Goal: Task Accomplishment & Management: Manage account settings

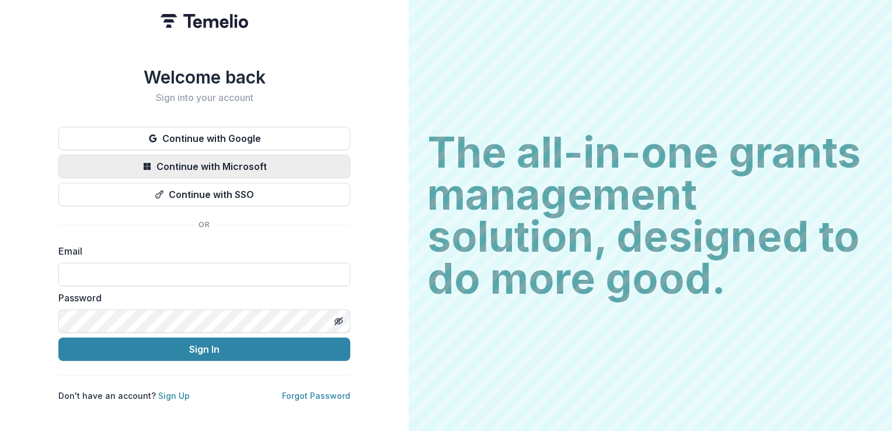
click at [237, 166] on button "Continue with Microsoft" at bounding box center [204, 166] width 292 height 23
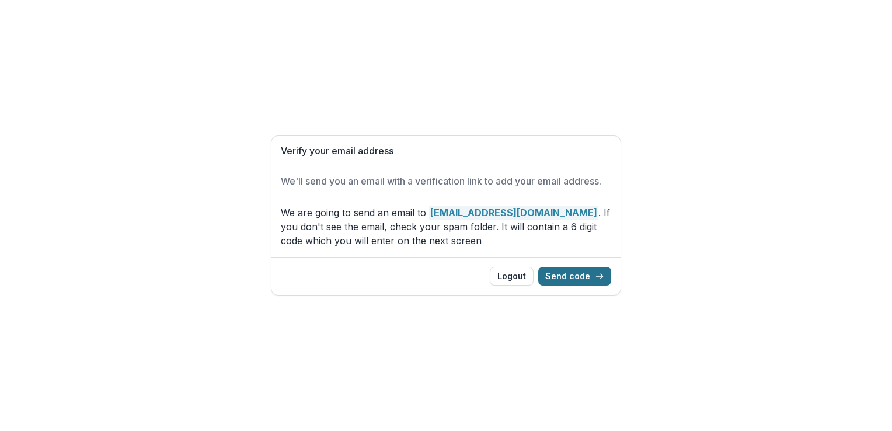
click at [564, 277] on button "Send code" at bounding box center [574, 276] width 73 height 19
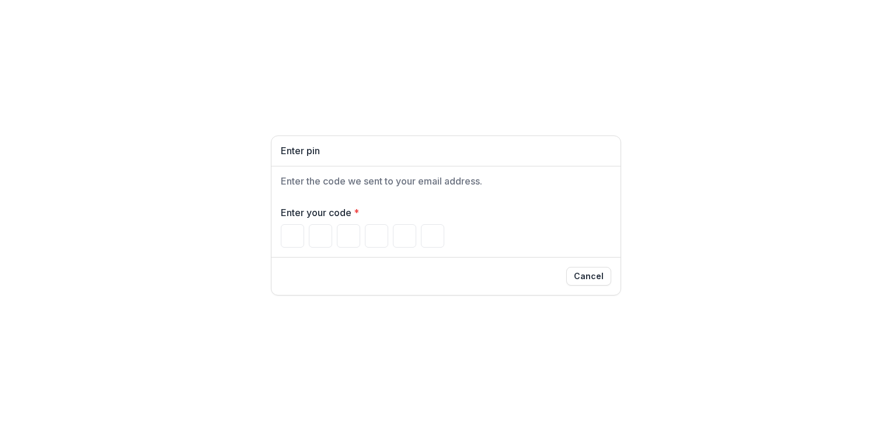
type input "*"
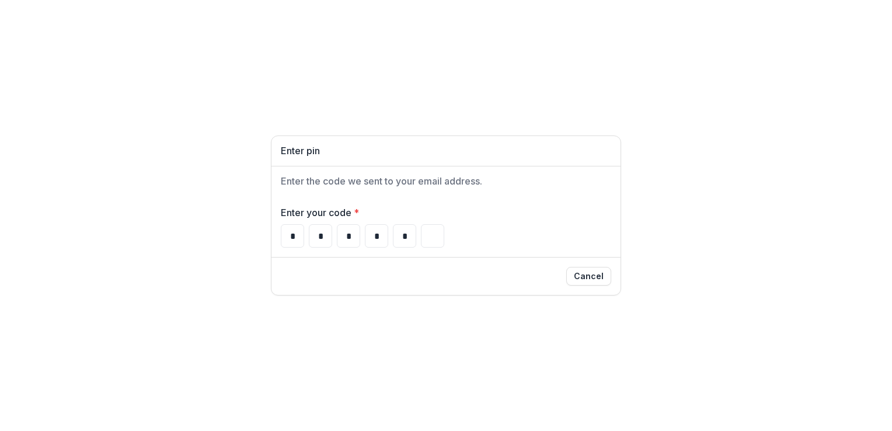
type input "*"
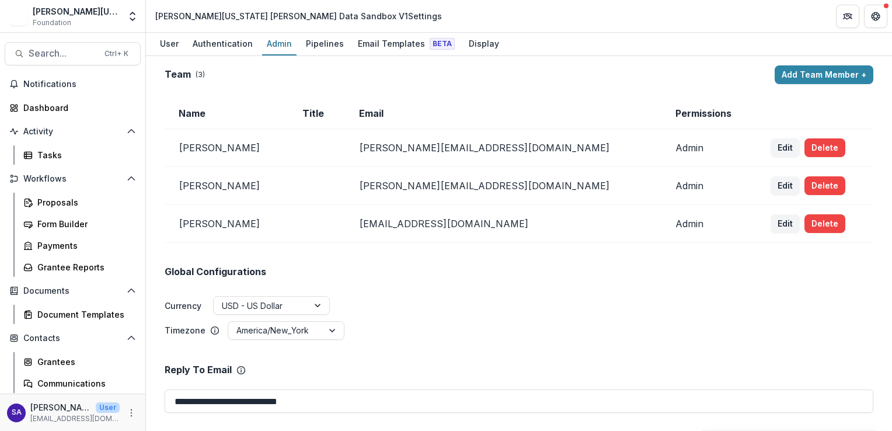
type input "*******"
click at [135, 20] on icon "Open entity switcher" at bounding box center [133, 17] width 12 height 12
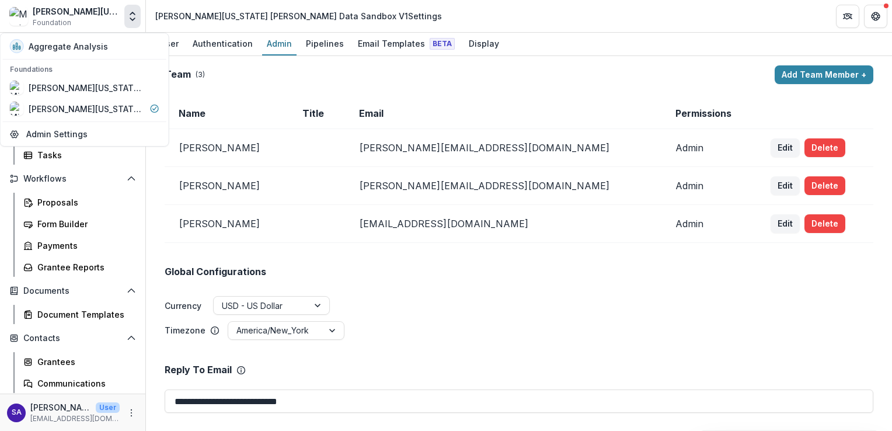
click at [109, 21] on div "[PERSON_NAME][US_STATE] [PERSON_NAME] Data Sandbox V1 Foundation" at bounding box center [76, 16] width 87 height 23
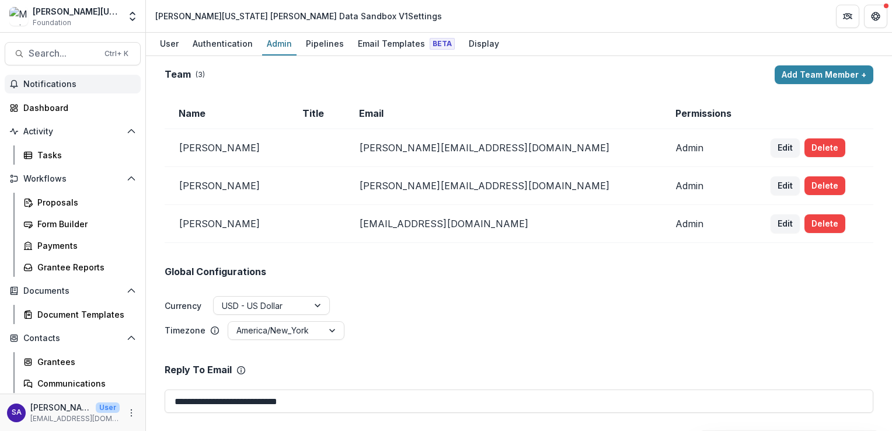
click at [74, 88] on span "Notifications" at bounding box center [79, 84] width 113 height 10
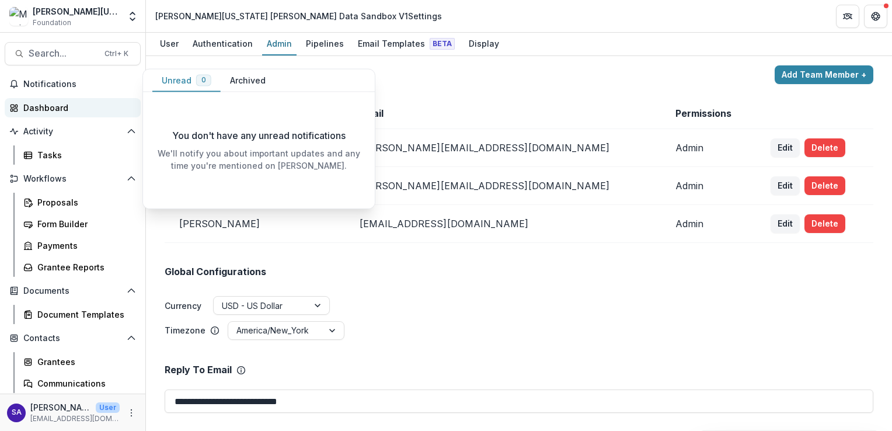
click at [65, 106] on div "Dashboard" at bounding box center [77, 108] width 108 height 12
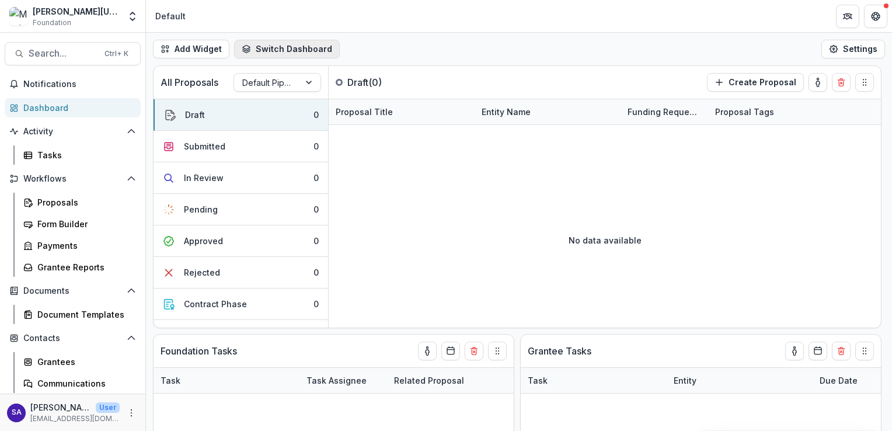
click at [289, 51] on button "Switch Dashboard" at bounding box center [287, 49] width 106 height 19
click at [198, 43] on button "Add Widget" at bounding box center [191, 49] width 76 height 19
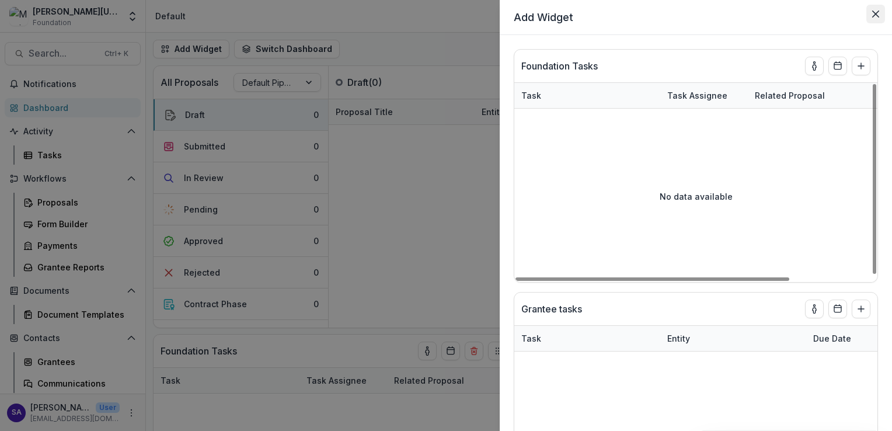
click at [874, 11] on icon "Close" at bounding box center [875, 14] width 7 height 7
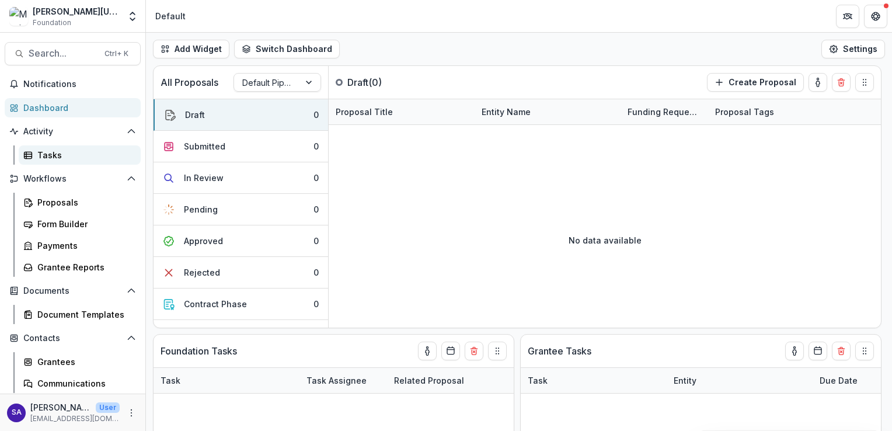
click at [47, 160] on div "Tasks" at bounding box center [84, 155] width 94 height 12
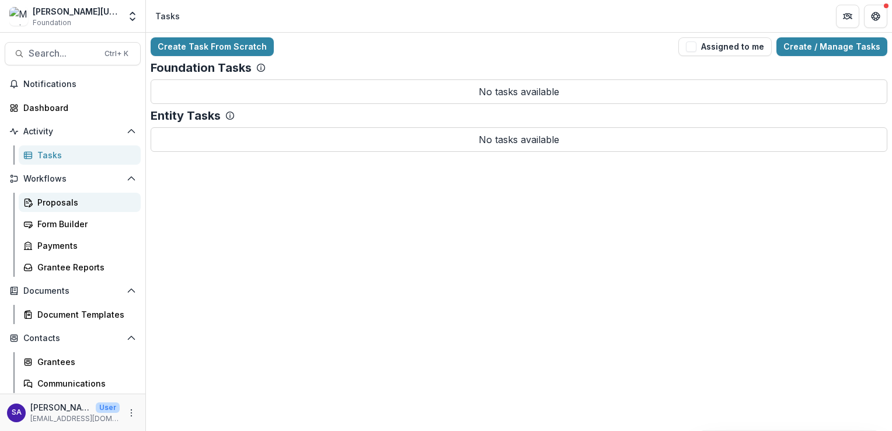
click at [65, 201] on div "Proposals" at bounding box center [84, 202] width 94 height 12
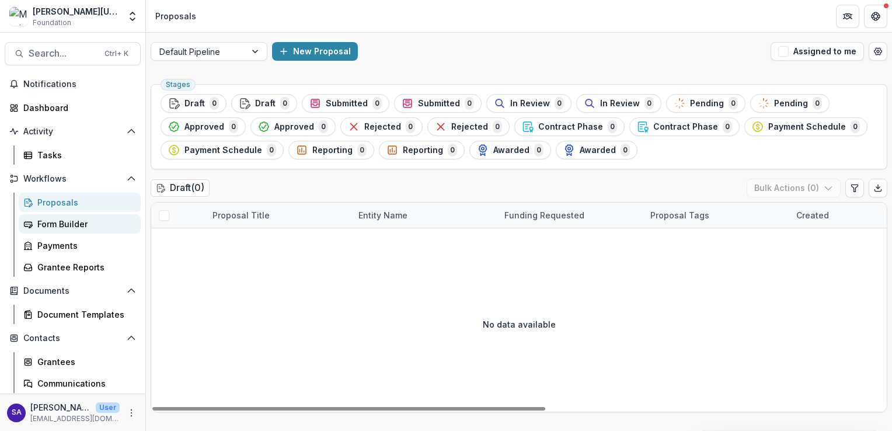
click at [63, 227] on div "Form Builder" at bounding box center [84, 224] width 94 height 12
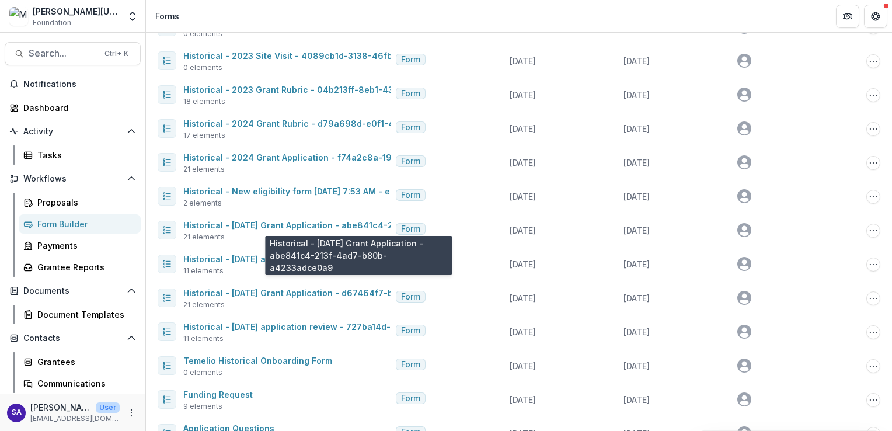
scroll to position [477, 0]
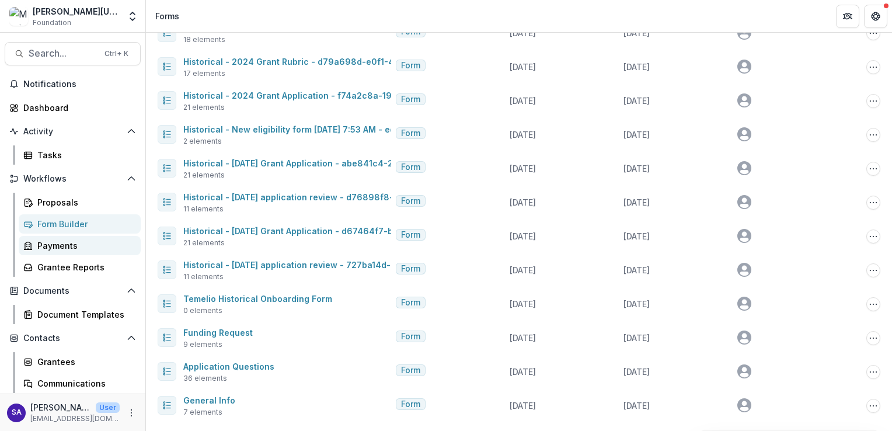
click at [65, 251] on link "Payments" at bounding box center [80, 245] width 122 height 19
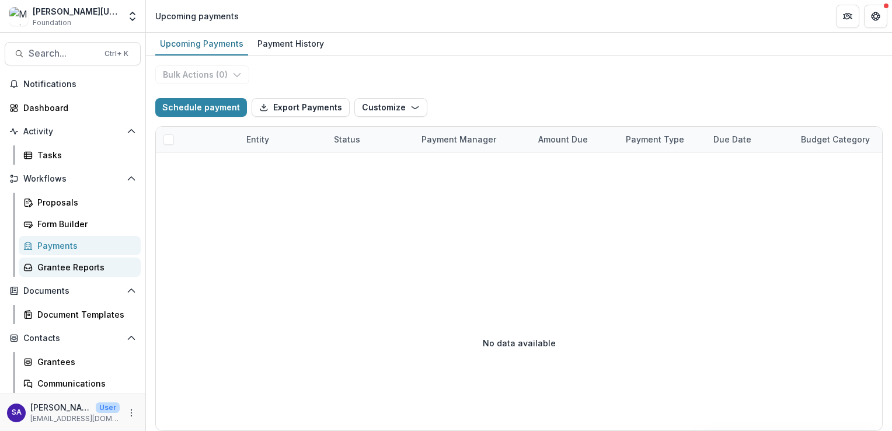
click at [54, 268] on div "Grantee Reports" at bounding box center [84, 267] width 94 height 12
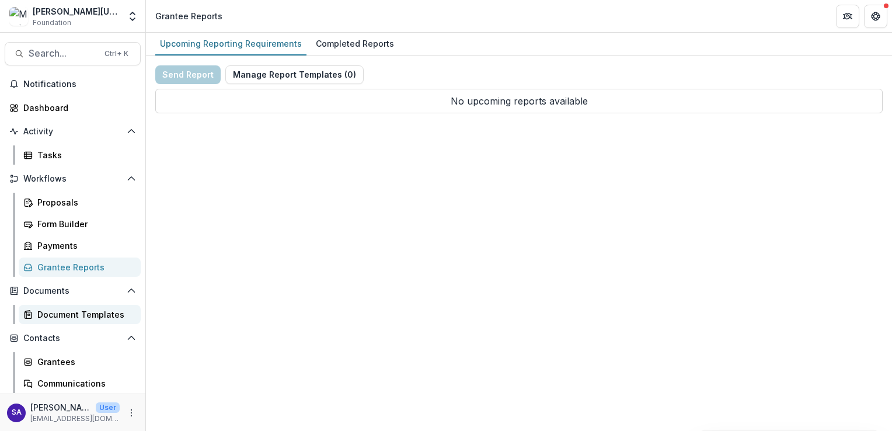
click at [72, 310] on div "Document Templates" at bounding box center [84, 314] width 94 height 12
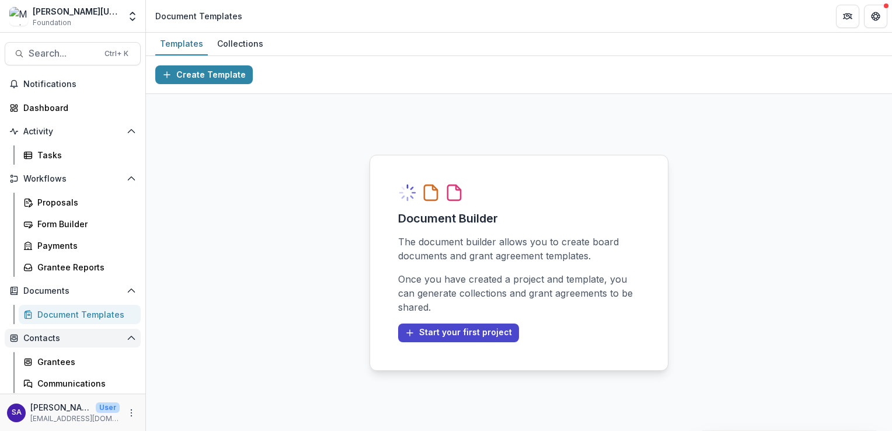
scroll to position [68, 0]
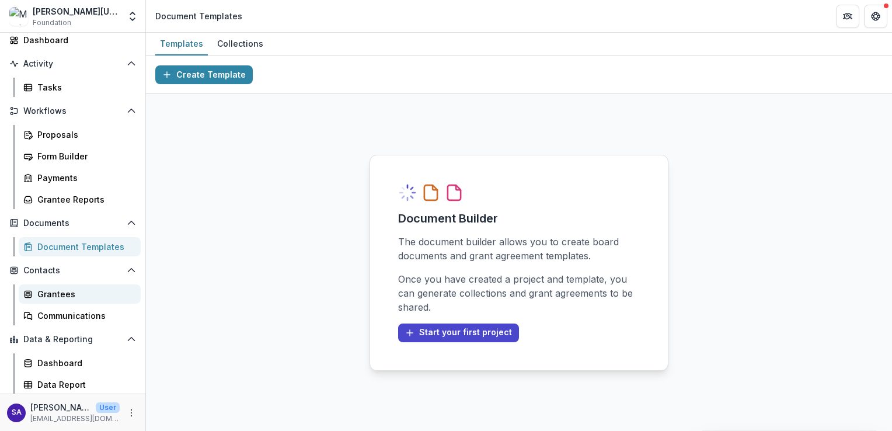
click at [57, 298] on div "Grantees" at bounding box center [84, 294] width 94 height 12
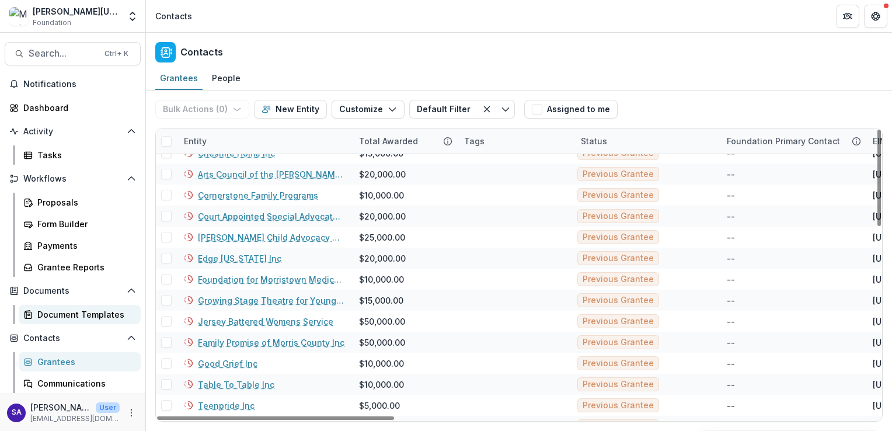
scroll to position [68, 0]
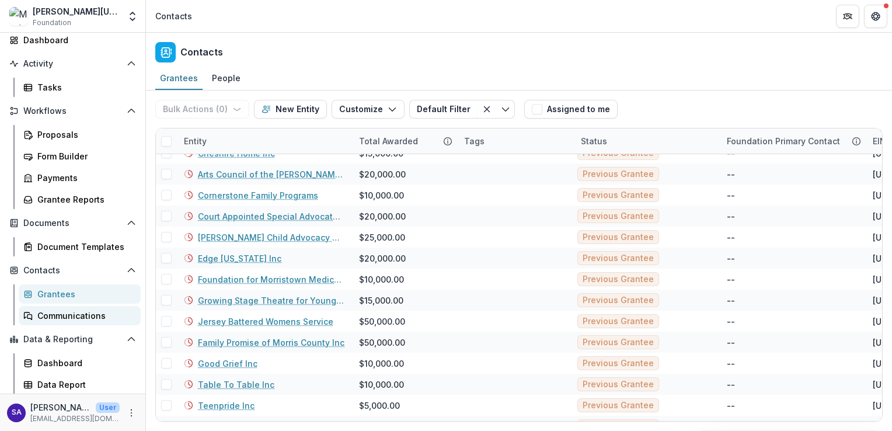
click at [58, 312] on div "Communications" at bounding box center [84, 315] width 94 height 12
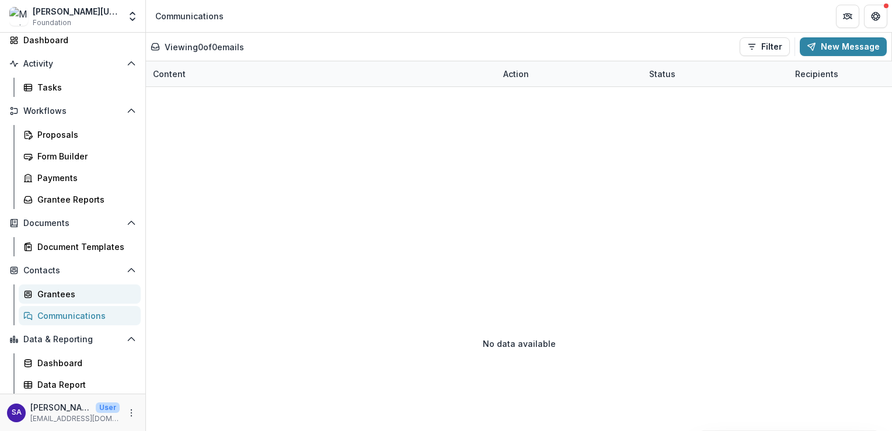
click at [60, 291] on div "Grantees" at bounding box center [84, 294] width 94 height 12
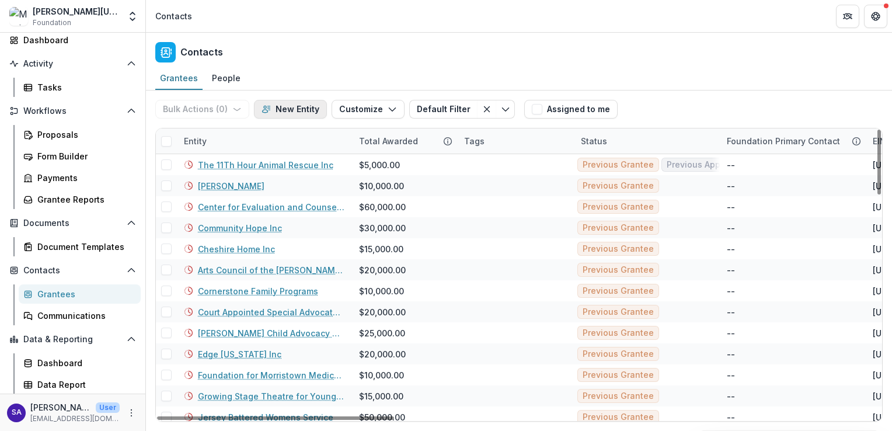
click at [287, 106] on button "New Entity" at bounding box center [290, 109] width 73 height 19
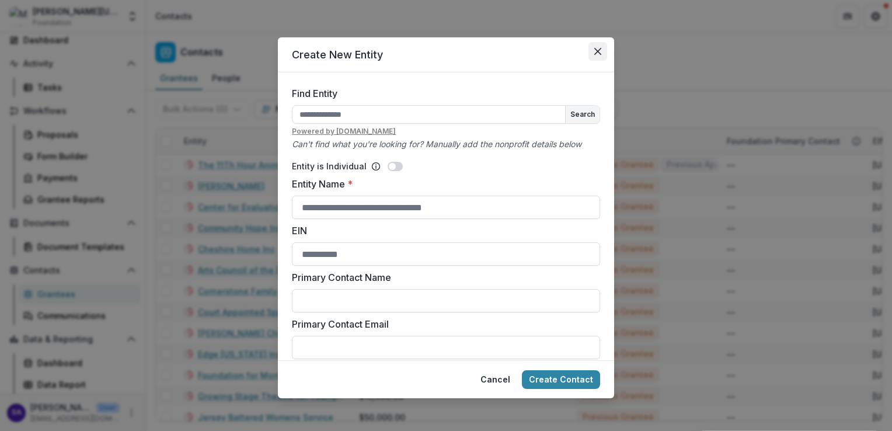
click at [599, 55] on button "Close" at bounding box center [597, 51] width 19 height 19
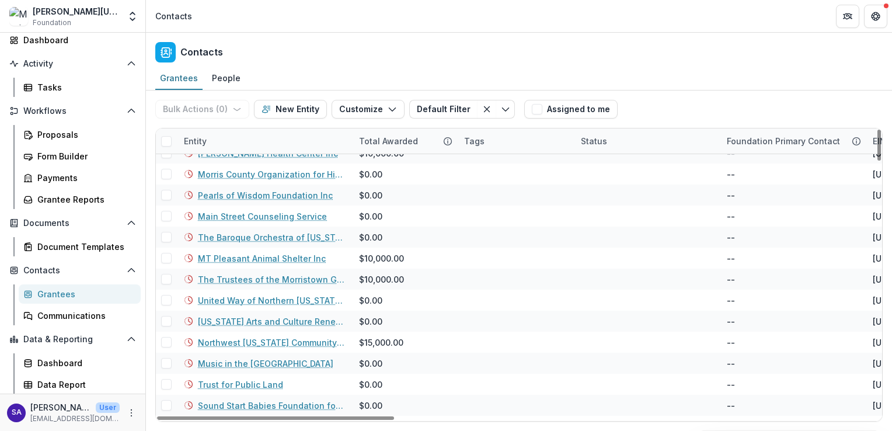
scroll to position [2379, 0]
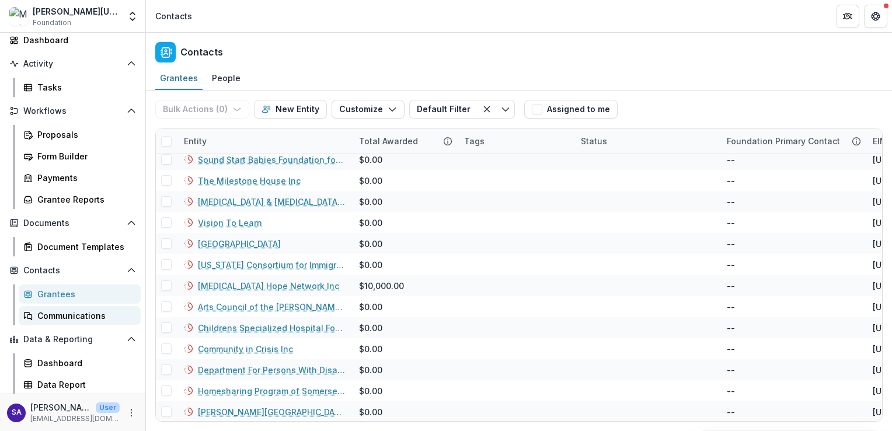
click at [102, 318] on div "Communications" at bounding box center [84, 315] width 94 height 12
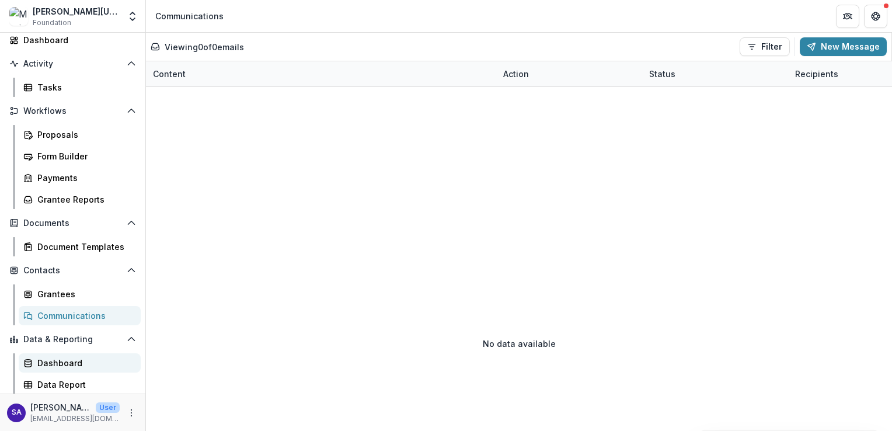
click at [63, 360] on div "Dashboard" at bounding box center [84, 363] width 94 height 12
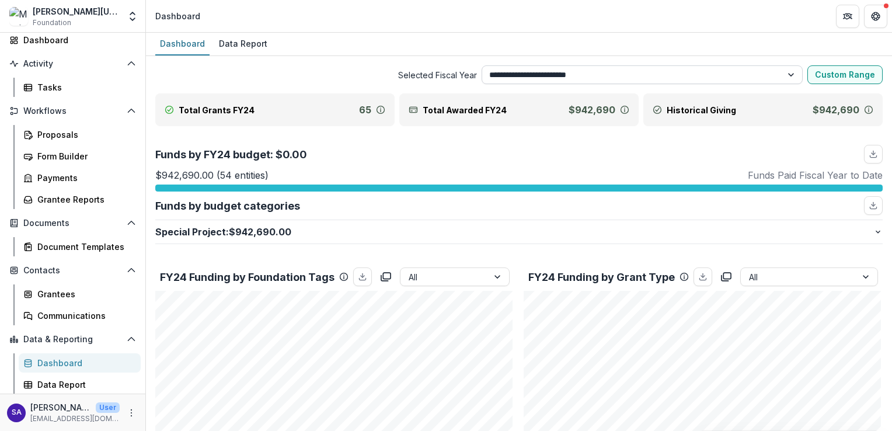
click at [593, 72] on select "**********" at bounding box center [642, 74] width 322 height 19
click at [60, 175] on div "Payments" at bounding box center [84, 178] width 94 height 12
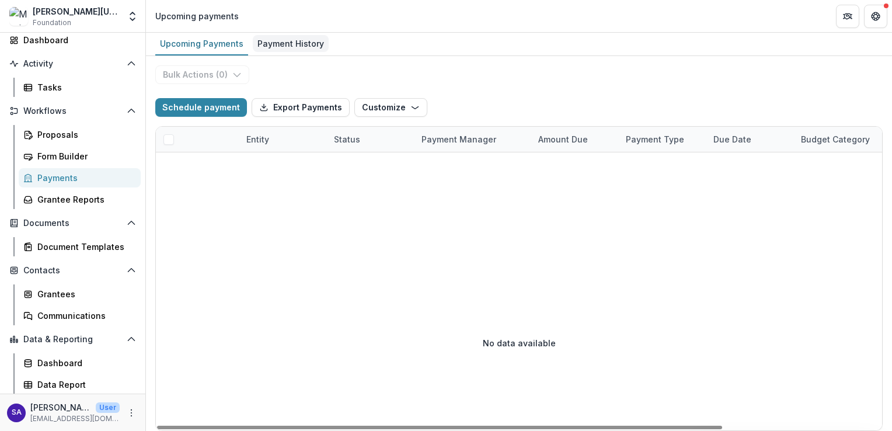
click at [298, 37] on div "Payment History" at bounding box center [291, 43] width 76 height 17
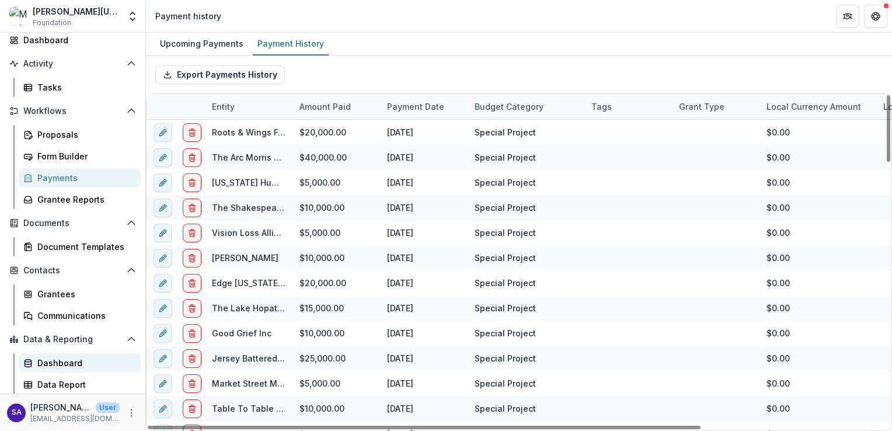
click at [67, 357] on div "Dashboard" at bounding box center [84, 363] width 94 height 12
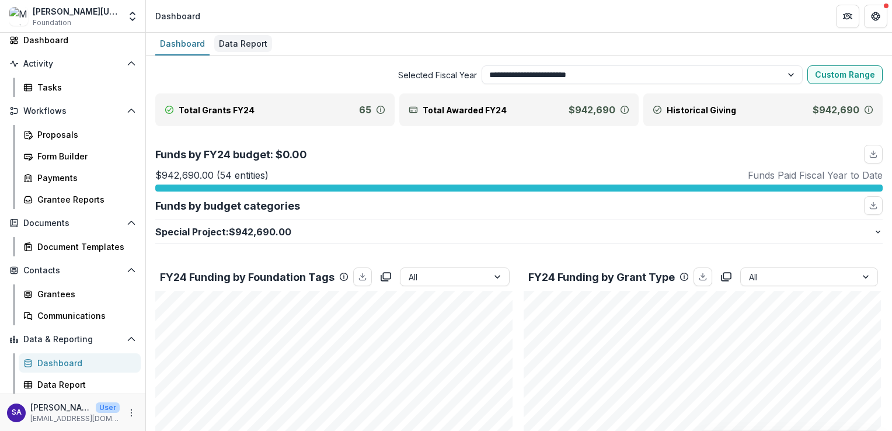
click at [238, 36] on div "Data Report" at bounding box center [243, 43] width 58 height 17
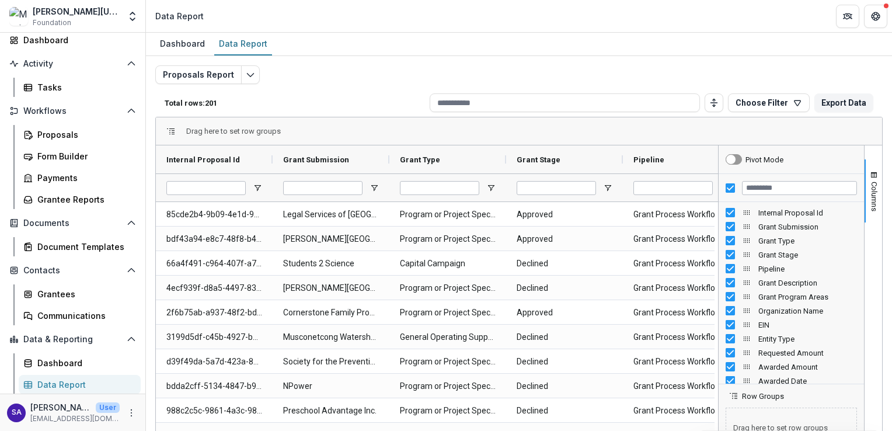
click at [556, 125] on div "Drag here to set row groups" at bounding box center [519, 131] width 726 height 28
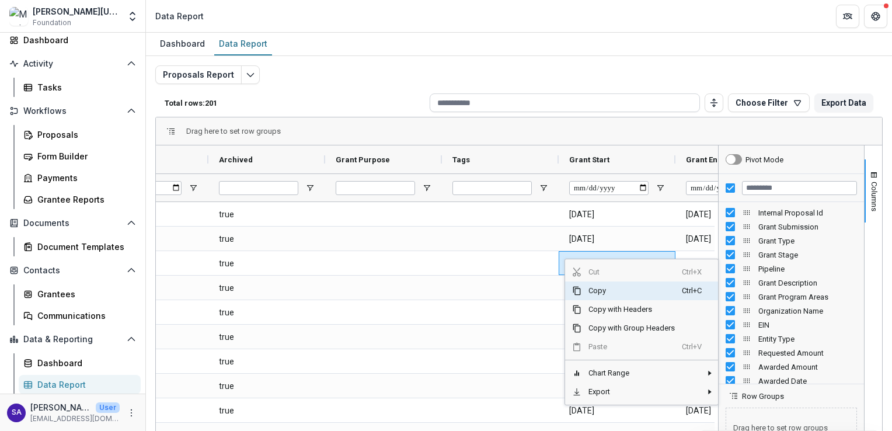
click at [598, 100] on input at bounding box center [564, 102] width 270 height 19
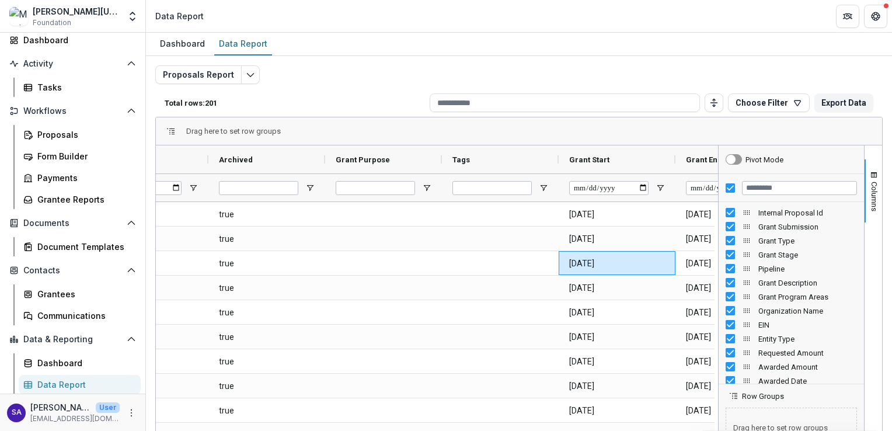
click at [611, 46] on div "Dashboard Data Report" at bounding box center [519, 44] width 746 height 23
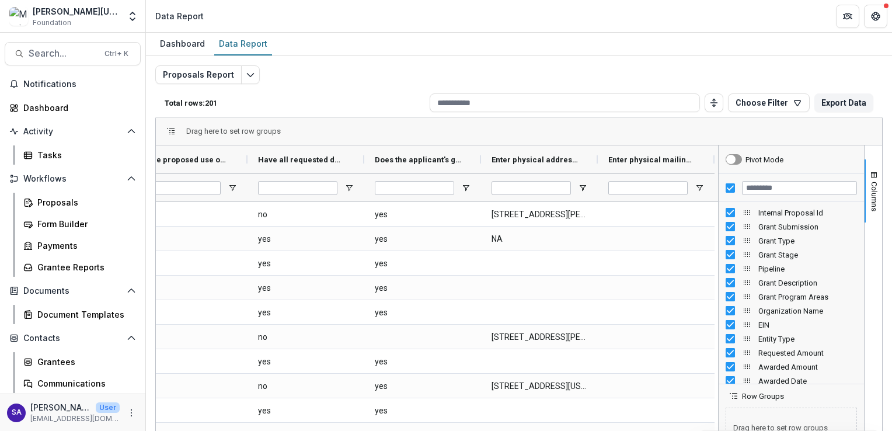
click at [92, 13] on div "[PERSON_NAME][US_STATE] [PERSON_NAME] Data Sandbox V1" at bounding box center [76, 11] width 87 height 12
click at [130, 18] on icon "Open entity switcher" at bounding box center [133, 17] width 12 height 12
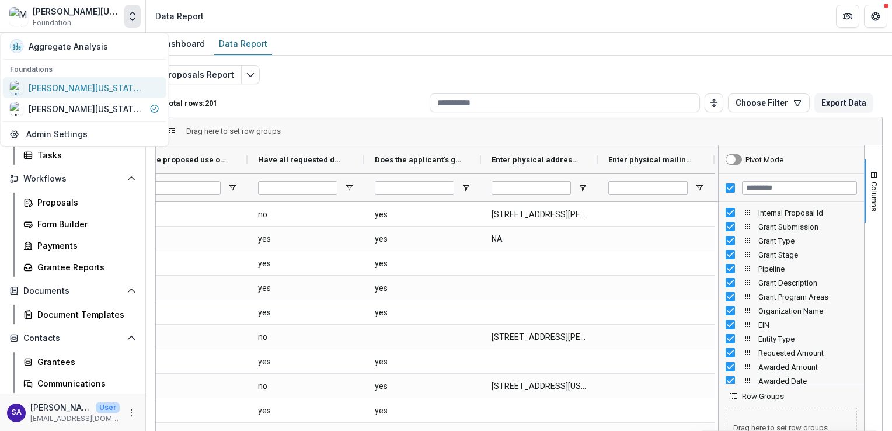
click at [109, 79] on link "[PERSON_NAME][US_STATE] [PERSON_NAME] Workflow Sandbox" at bounding box center [84, 87] width 163 height 21
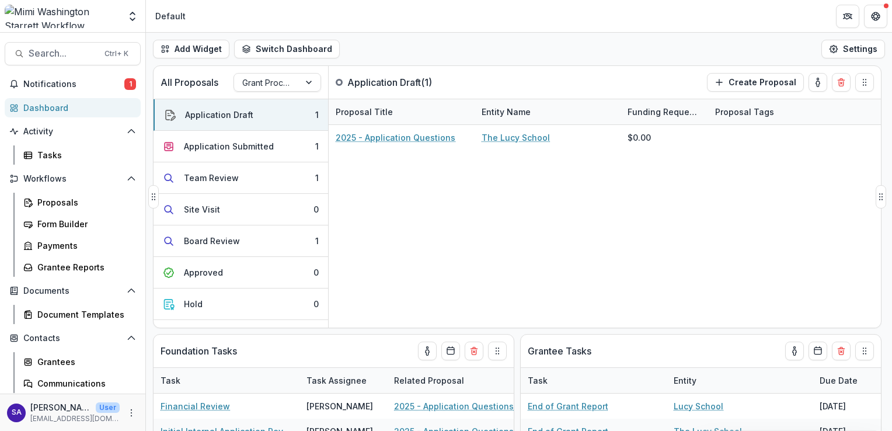
scroll to position [16, 0]
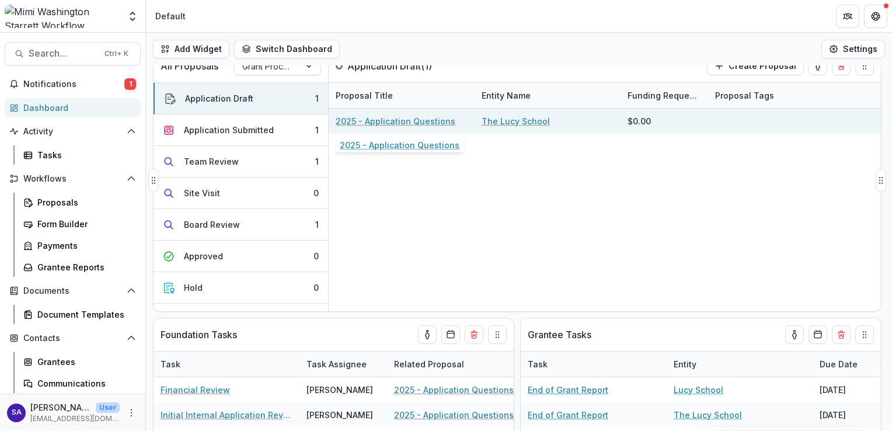
click at [400, 123] on link "2025 - Application Questions" at bounding box center [396, 121] width 120 height 12
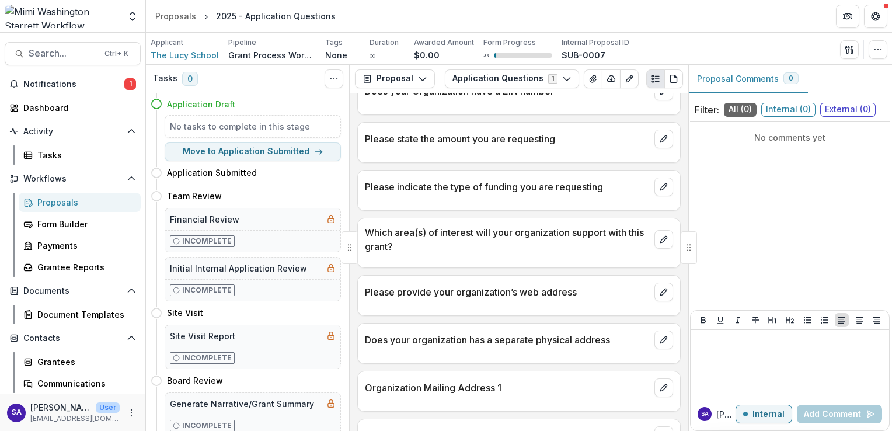
scroll to position [224, 0]
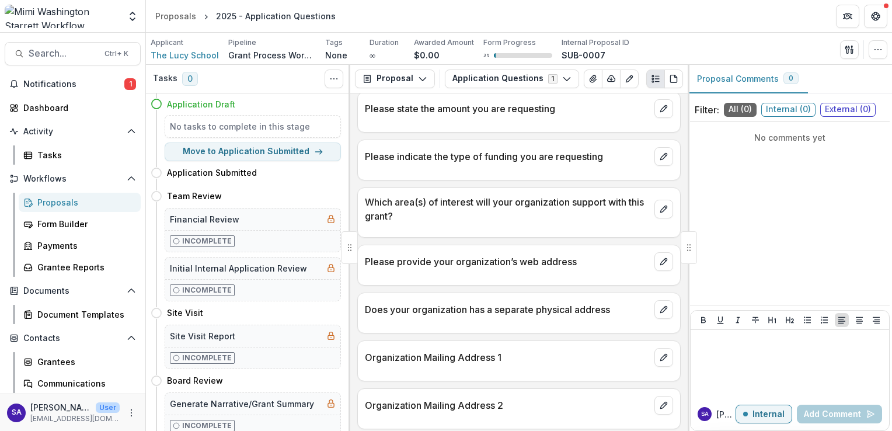
click at [478, 160] on p "Please indicate the type of funding you are requesting" at bounding box center [507, 156] width 285 height 14
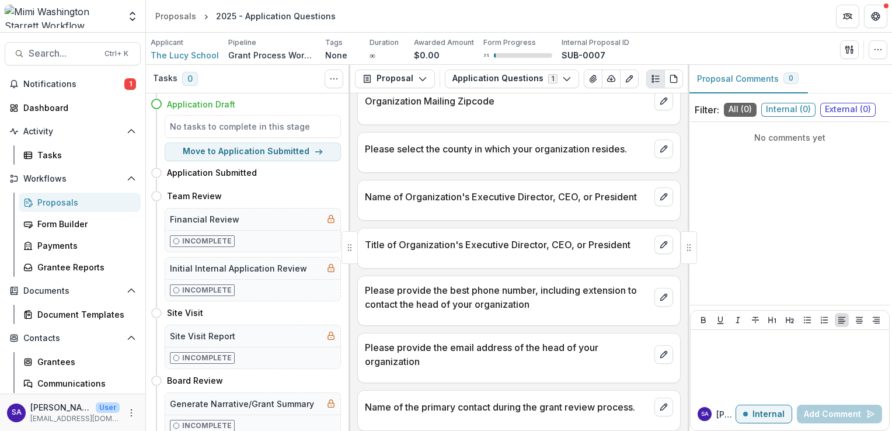
scroll to position [673, 0]
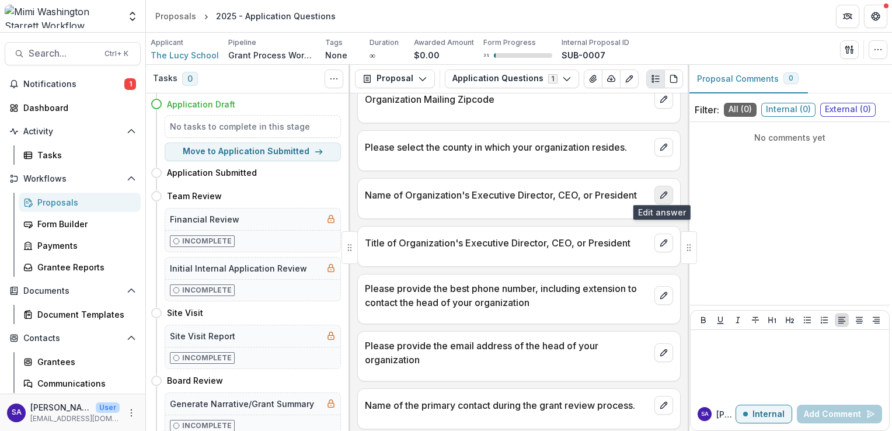
click at [666, 190] on button "edit" at bounding box center [663, 195] width 19 height 19
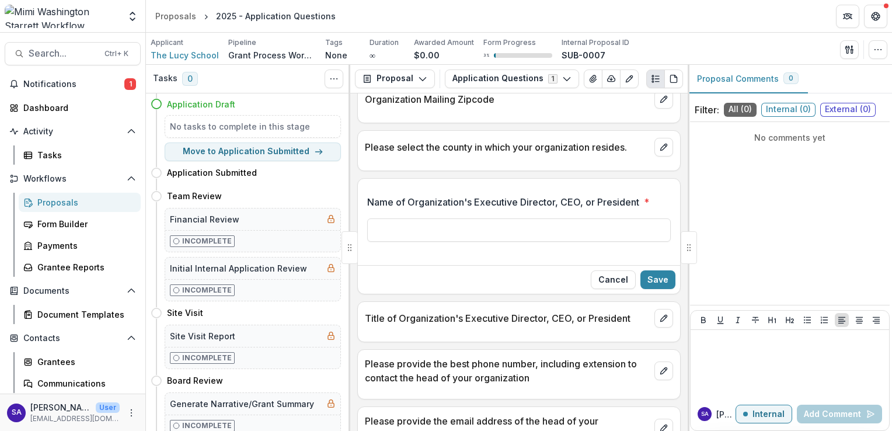
click at [401, 195] on p "Name of Organization's Executive Director, CEO, or President" at bounding box center [503, 202] width 272 height 14
click at [401, 218] on input "Name of Organization's Executive Director, CEO, or President *" at bounding box center [518, 229] width 303 height 23
click at [614, 270] on button "Cancel" at bounding box center [613, 279] width 45 height 19
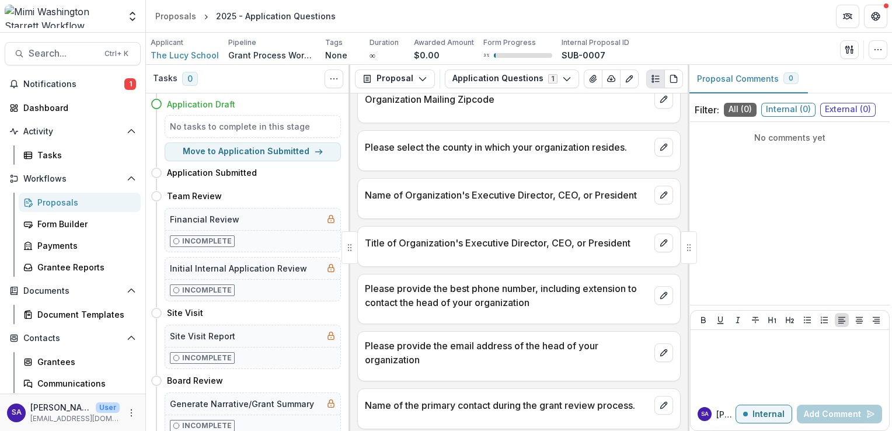
click at [430, 188] on p "Name of Organization's Executive Director, CEO, or President" at bounding box center [507, 195] width 285 height 14
click at [848, 53] on icon "button" at bounding box center [848, 49] width 9 height 9
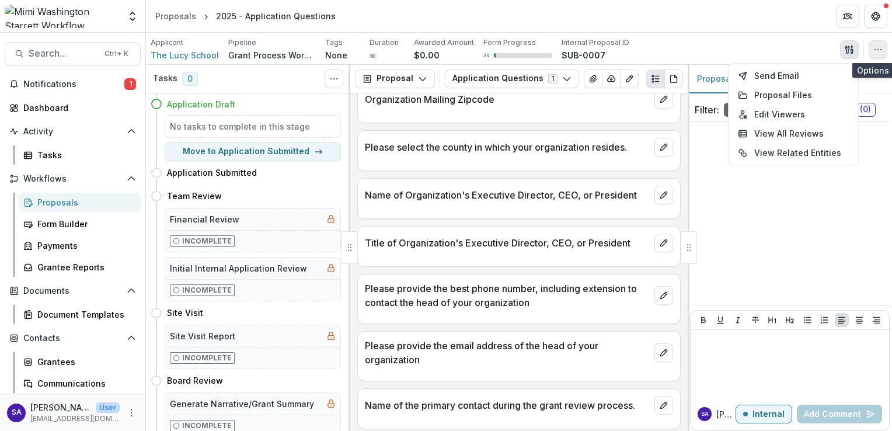
click at [871, 56] on button "button" at bounding box center [877, 49] width 19 height 19
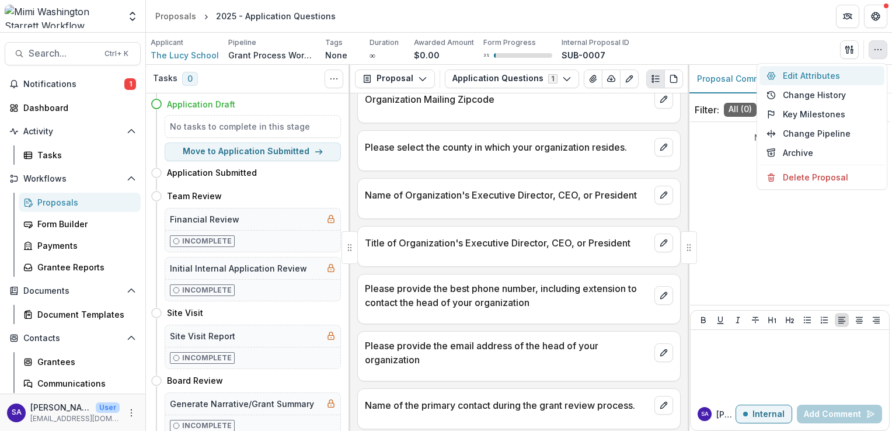
click at [823, 76] on button "Edit Attributes" at bounding box center [821, 75] width 125 height 19
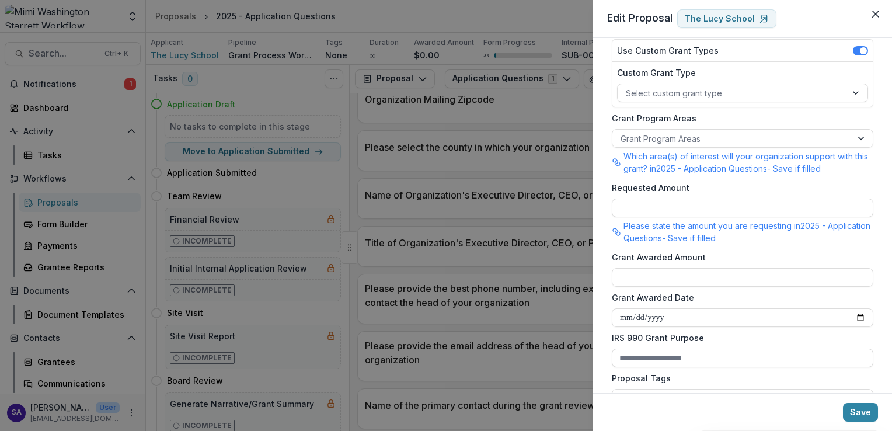
scroll to position [0, 0]
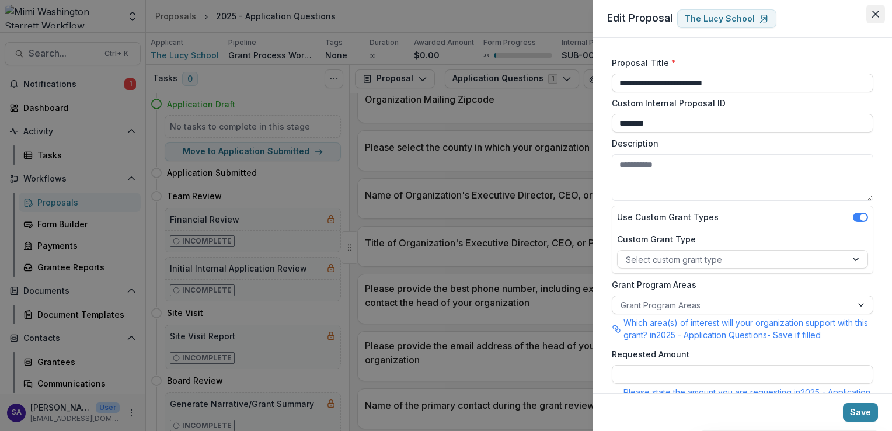
click at [872, 12] on icon "Close" at bounding box center [875, 14] width 7 height 7
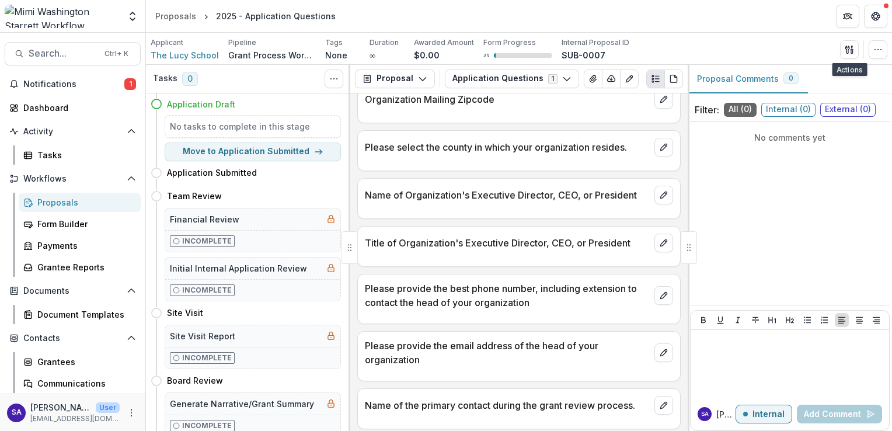
click at [523, 197] on p "Name of Organization's Executive Director, CEO, or President" at bounding box center [507, 195] width 285 height 14
click at [871, 55] on button "button" at bounding box center [877, 49] width 19 height 19
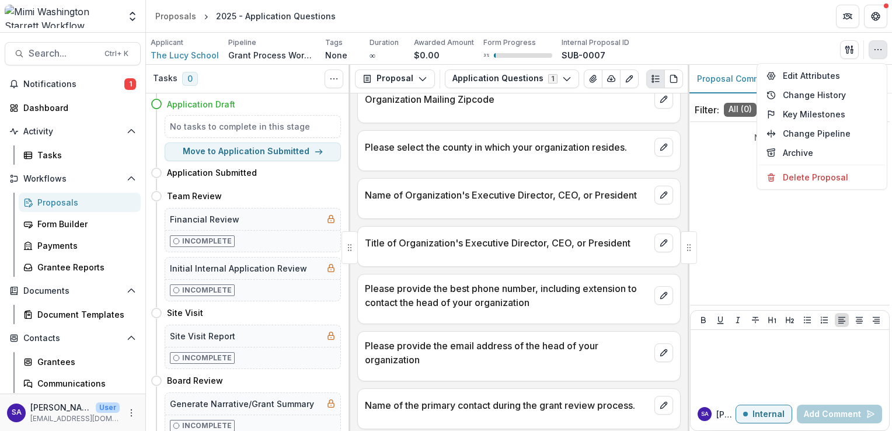
click at [697, 29] on header "Proposals 2025 - Application Questions" at bounding box center [519, 16] width 746 height 32
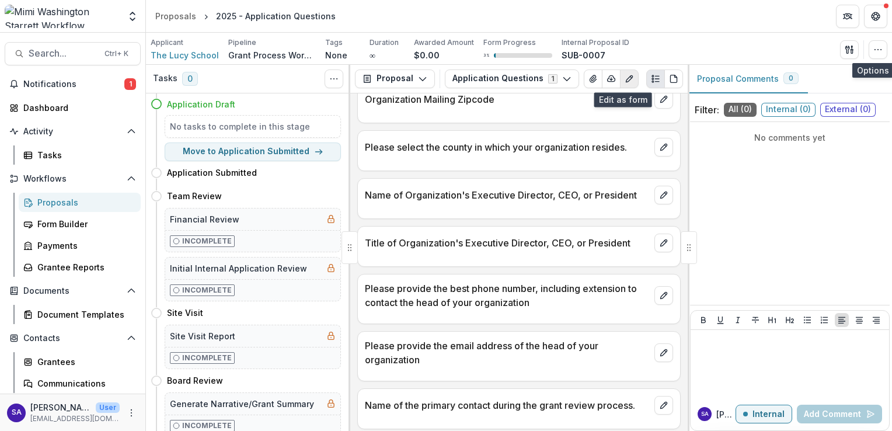
click at [624, 82] on icon "Edit as form" at bounding box center [628, 78] width 9 height 9
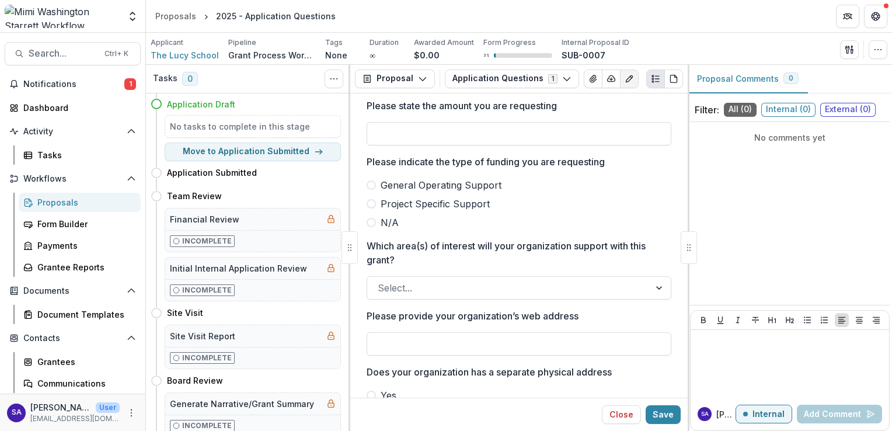
scroll to position [295, 0]
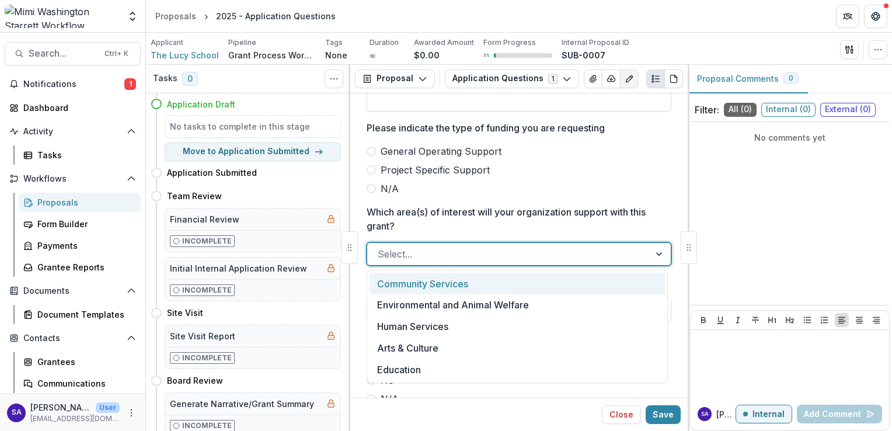
click at [488, 242] on div "Select..." at bounding box center [518, 253] width 305 height 23
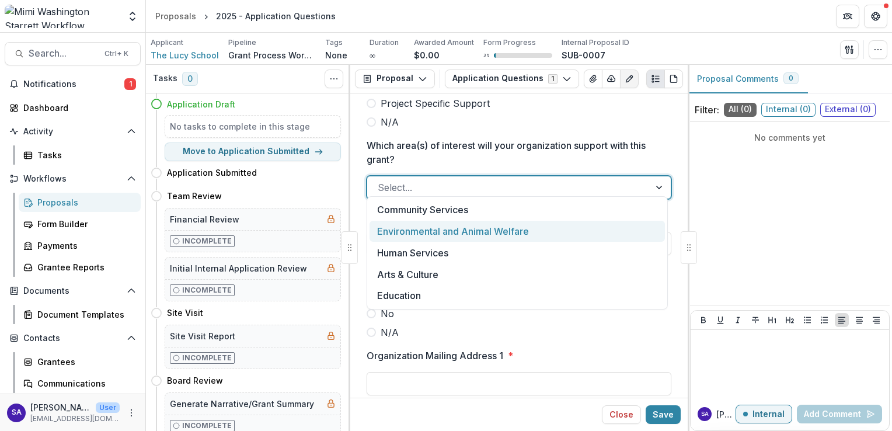
scroll to position [375, 0]
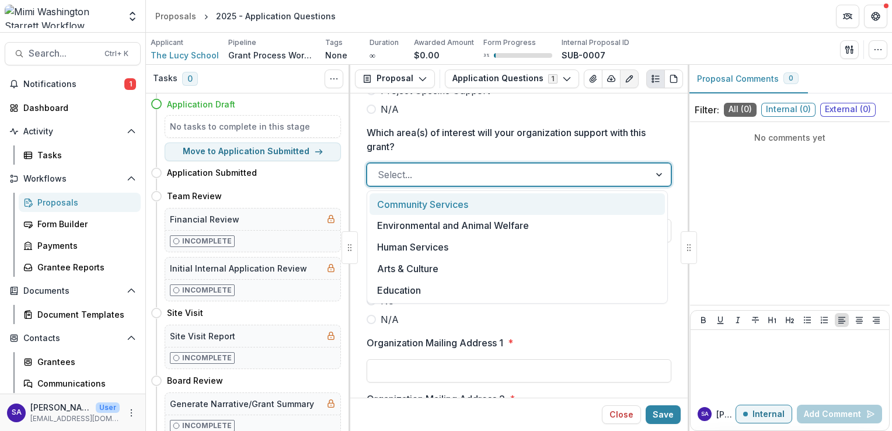
click at [654, 170] on div at bounding box center [659, 174] width 21 height 22
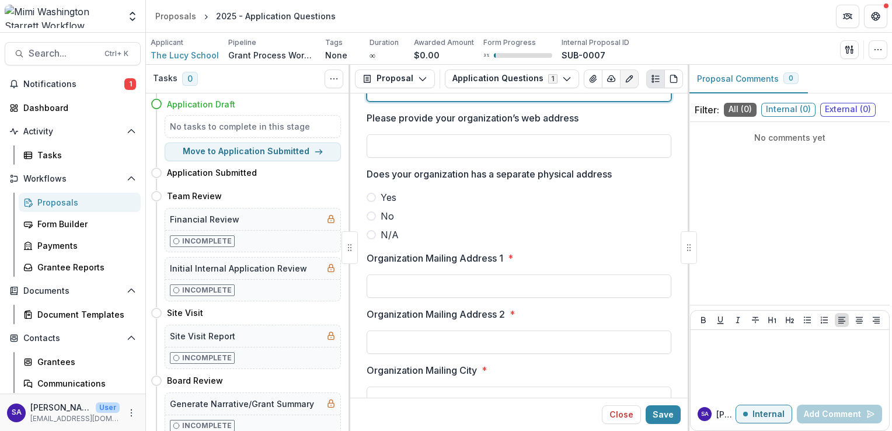
scroll to position [462, 0]
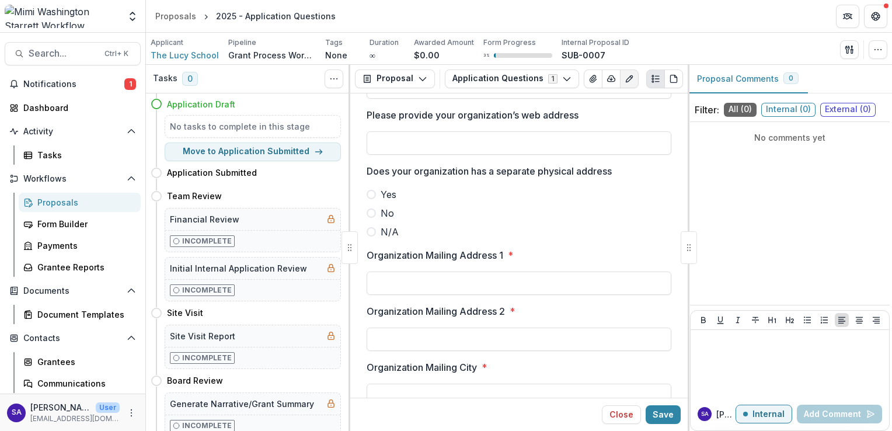
click at [615, 209] on label "No" at bounding box center [518, 213] width 305 height 14
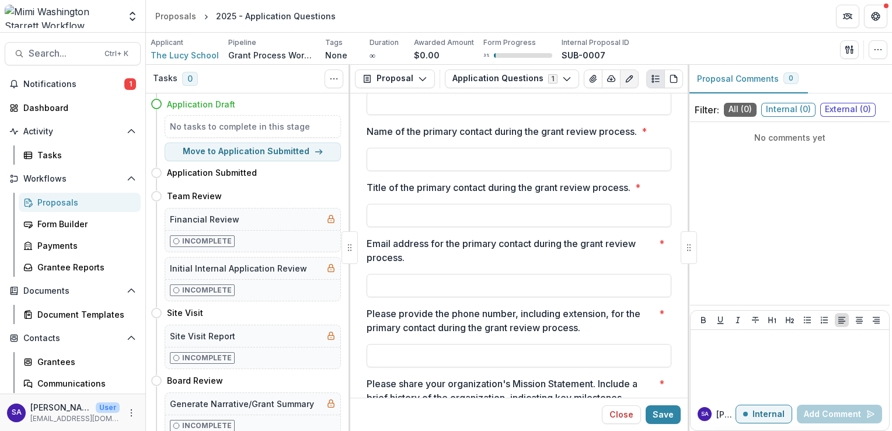
scroll to position [1174, 0]
click at [535, 317] on p "Please provide the phone number, including extension, for the primary contact d…" at bounding box center [510, 320] width 288 height 28
click at [535, 344] on input "Please provide the phone number, including extension, for the primary contact d…" at bounding box center [518, 355] width 305 height 23
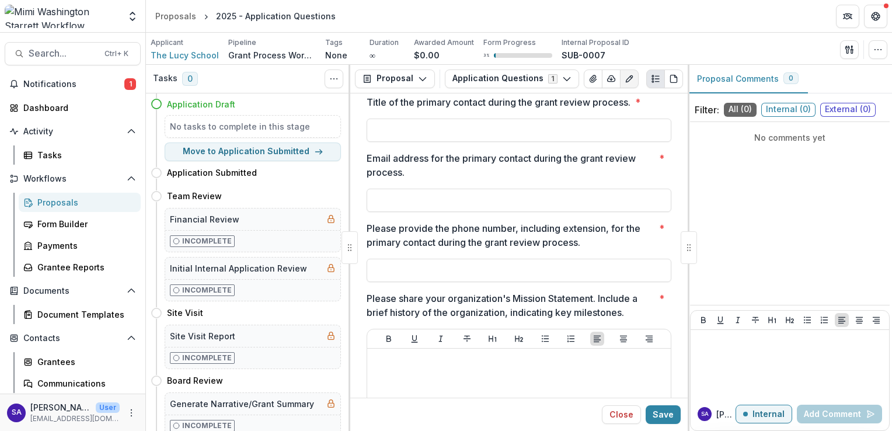
scroll to position [1260, 0]
click at [624, 72] on button "Edit as form" at bounding box center [629, 78] width 19 height 19
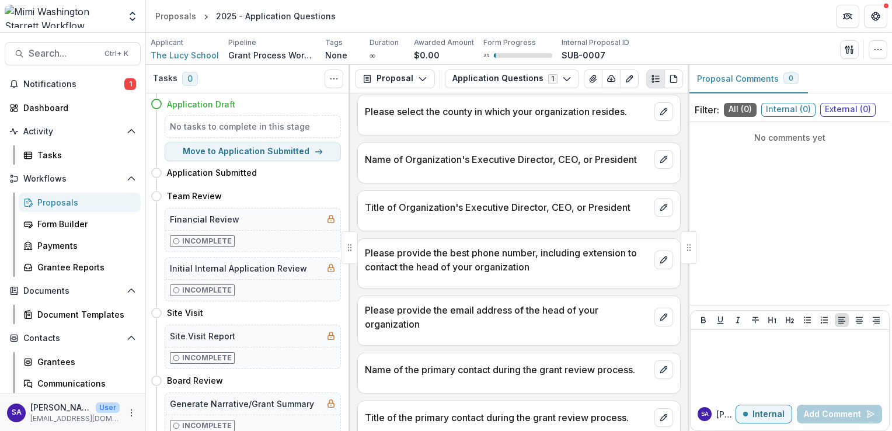
scroll to position [710, 0]
drag, startPoint x: 604, startPoint y: 248, endPoint x: 567, endPoint y: 252, distance: 37.0
click at [567, 252] on p "Please provide the best phone number, including extension to contact the head o…" at bounding box center [507, 259] width 285 height 28
click at [660, 157] on icon "edit" at bounding box center [663, 159] width 6 height 6
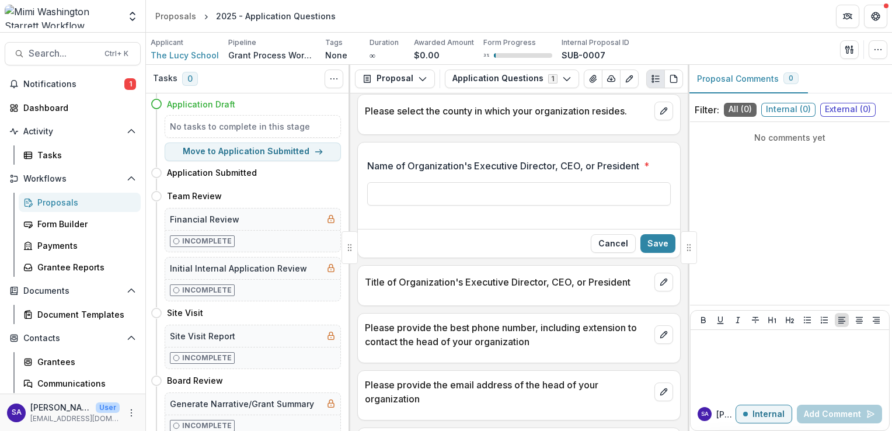
click at [396, 159] on p "Name of Organization's Executive Director, CEO, or President" at bounding box center [503, 166] width 272 height 14
click at [396, 182] on input "Name of Organization's Executive Director, CEO, or President *" at bounding box center [518, 193] width 303 height 23
click at [396, 159] on p "Name of Organization's Executive Director, CEO, or President" at bounding box center [503, 166] width 272 height 14
click at [396, 182] on input "Name of Organization's Executive Director, CEO, or President *" at bounding box center [518, 193] width 303 height 23
click at [621, 238] on button "Cancel" at bounding box center [613, 243] width 45 height 19
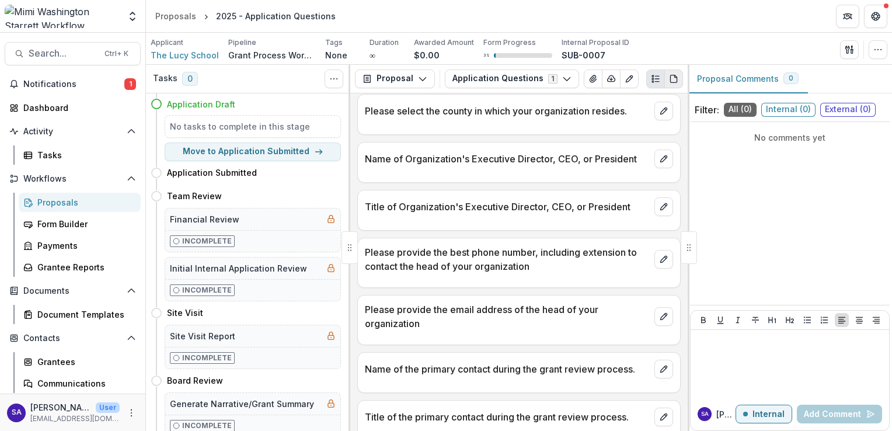
click at [674, 82] on icon "PDF view" at bounding box center [673, 79] width 6 height 8
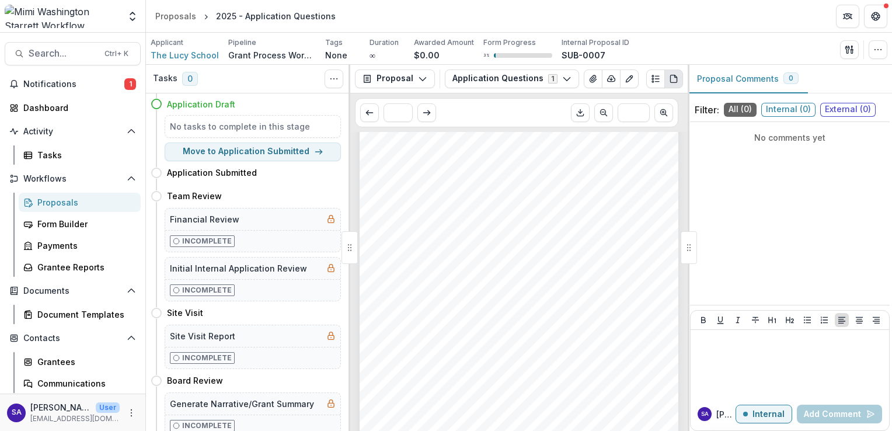
scroll to position [139, 0]
click at [651, 83] on icon "Plaintext view" at bounding box center [655, 78] width 9 height 9
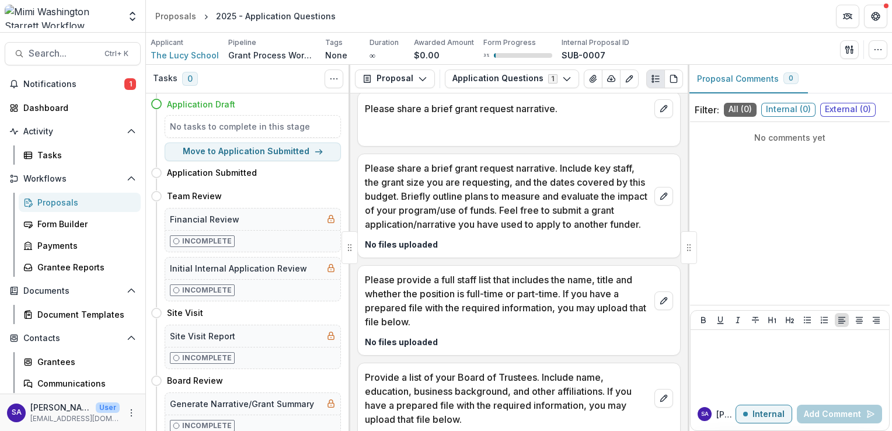
scroll to position [1252, 0]
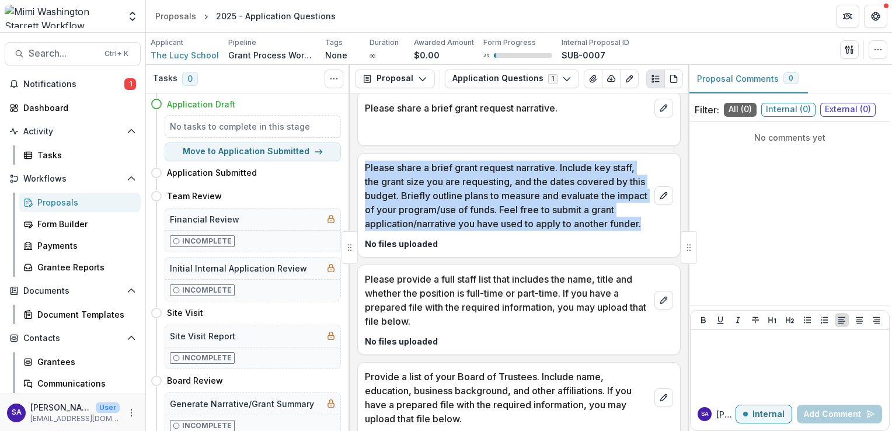
drag, startPoint x: 365, startPoint y: 159, endPoint x: 410, endPoint y: 228, distance: 82.5
click at [410, 228] on p "Please share a brief grant request narrative. Include key staff, the grant size…" at bounding box center [507, 195] width 285 height 70
copy p "Please share a brief grant request narrative. Include key staff, the grant size…"
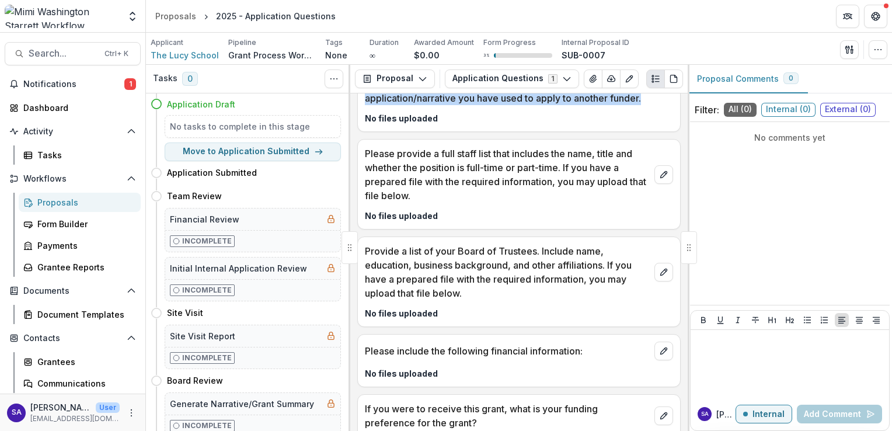
scroll to position [1404, 0]
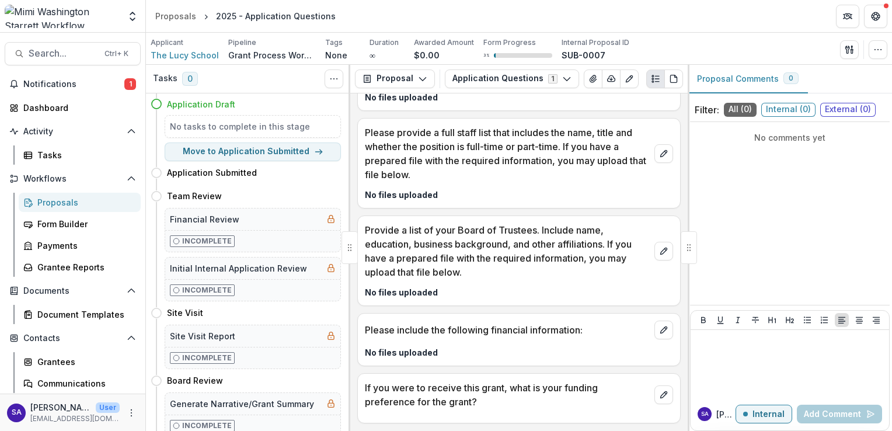
click at [493, 329] on p "Please include the following financial information:" at bounding box center [507, 330] width 285 height 14
click at [473, 347] on div "No files uploaded" at bounding box center [519, 348] width 322 height 19
click at [515, 403] on p "If you were to receive this grant, what is your funding preference for the gran…" at bounding box center [507, 394] width 285 height 28
click at [624, 76] on icon "Edit as form" at bounding box center [628, 78] width 9 height 9
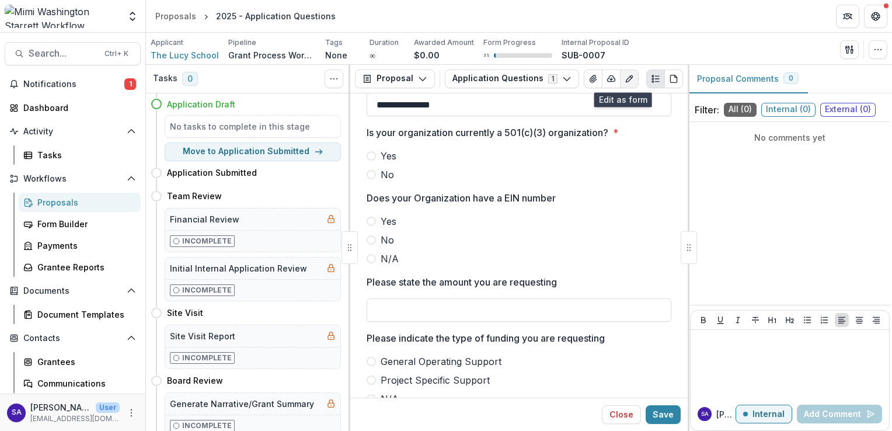
scroll to position [0, 0]
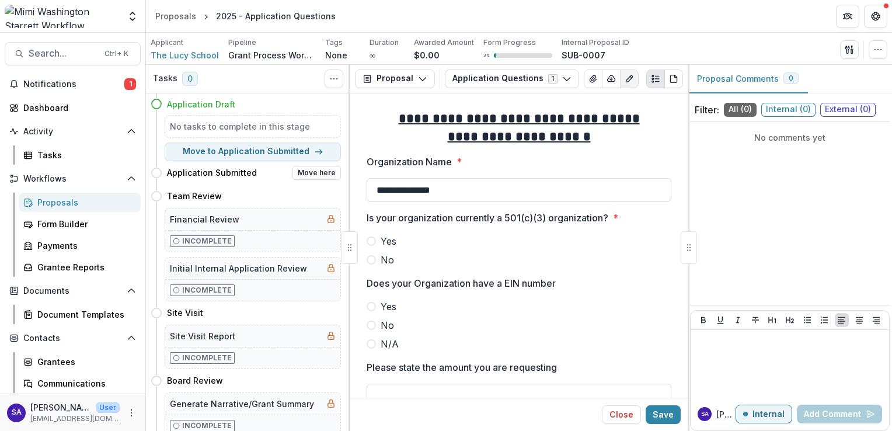
click at [212, 174] on h4 "Application Submitted" at bounding box center [212, 172] width 90 height 12
click at [205, 196] on h4 "Team Review" at bounding box center [194, 196] width 55 height 12
click at [205, 218] on h5 "Financial Review" at bounding box center [204, 219] width 69 height 12
click at [63, 218] on div "Form Builder" at bounding box center [84, 224] width 94 height 12
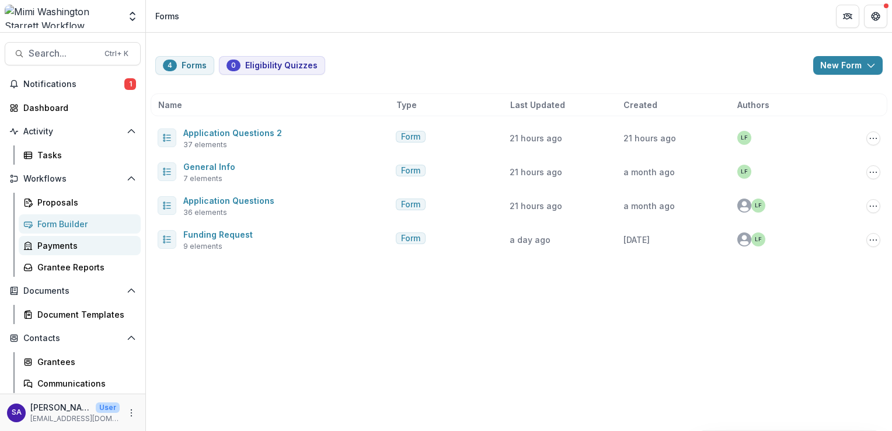
click at [51, 247] on div "Payments" at bounding box center [84, 245] width 94 height 12
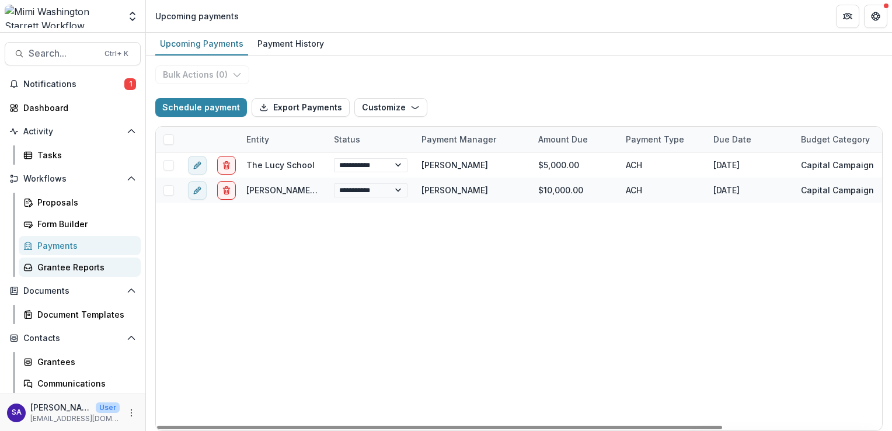
click at [43, 257] on link "Grantee Reports" at bounding box center [80, 266] width 122 height 19
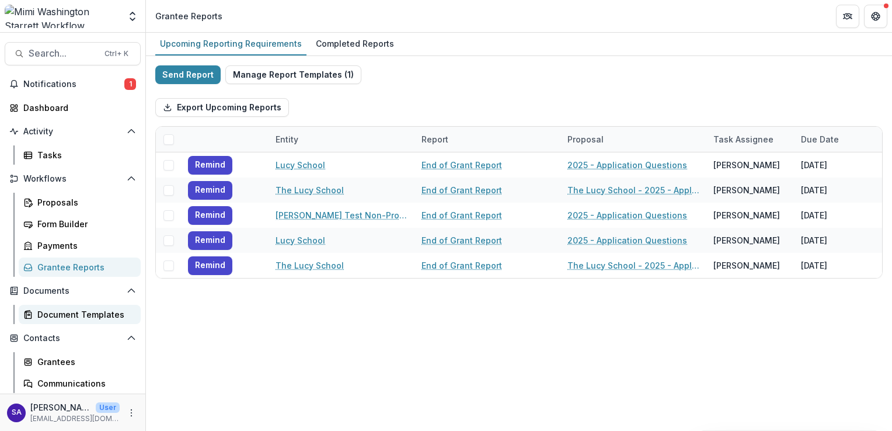
click at [98, 312] on div "Document Templates" at bounding box center [84, 314] width 94 height 12
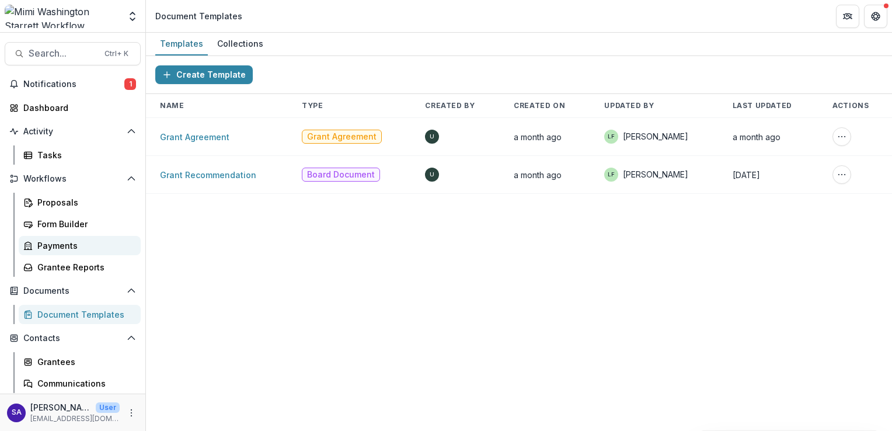
scroll to position [68, 0]
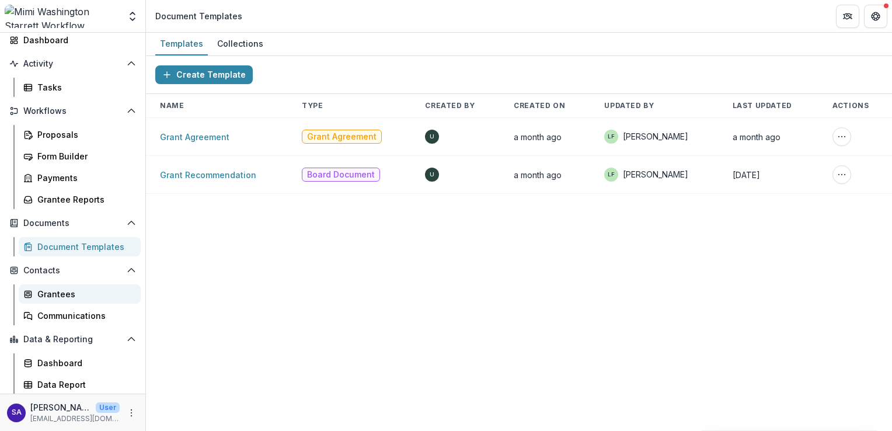
click at [62, 287] on link "Grantees" at bounding box center [80, 293] width 122 height 19
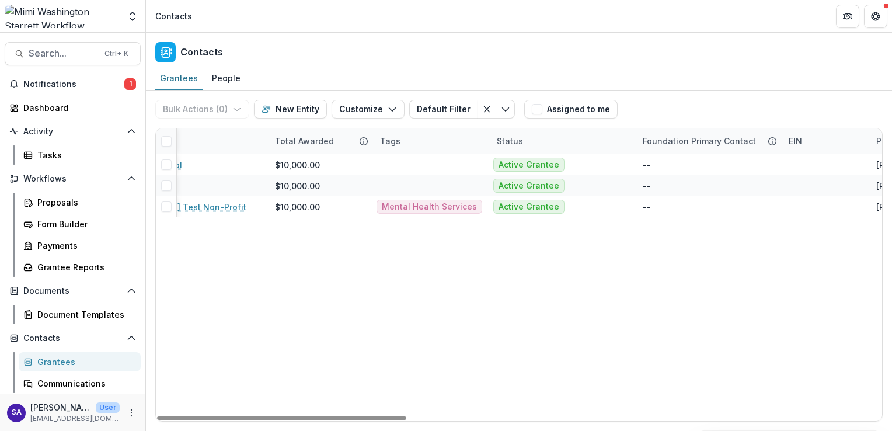
scroll to position [0, 83]
click at [229, 77] on div "People" at bounding box center [226, 77] width 38 height 17
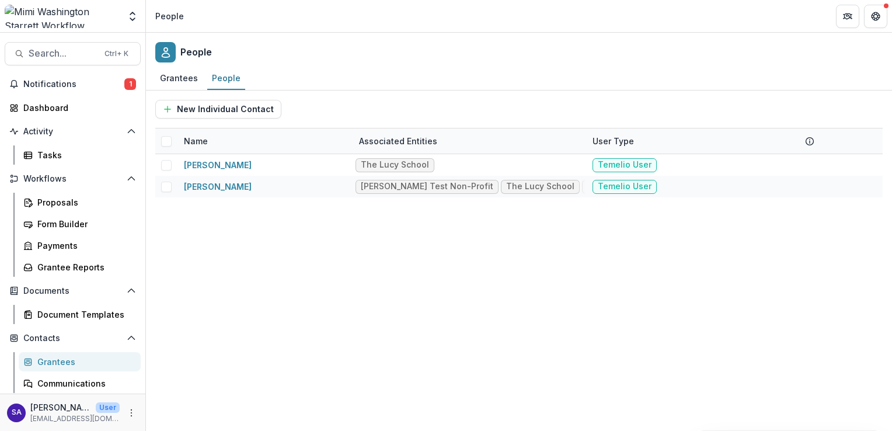
scroll to position [68, 0]
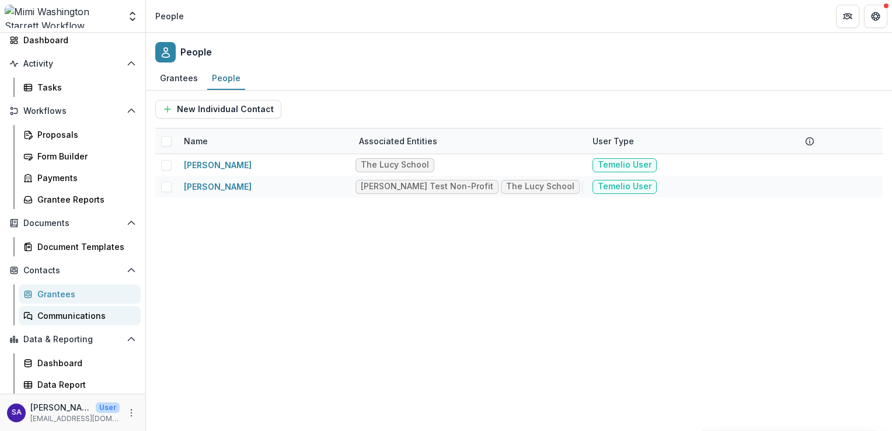
click at [67, 319] on div "Communications" at bounding box center [84, 315] width 94 height 12
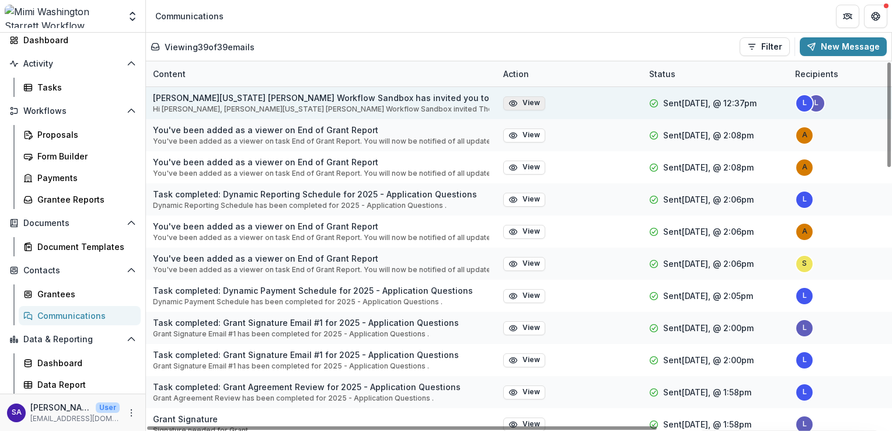
click at [525, 103] on button "View" at bounding box center [524, 103] width 42 height 14
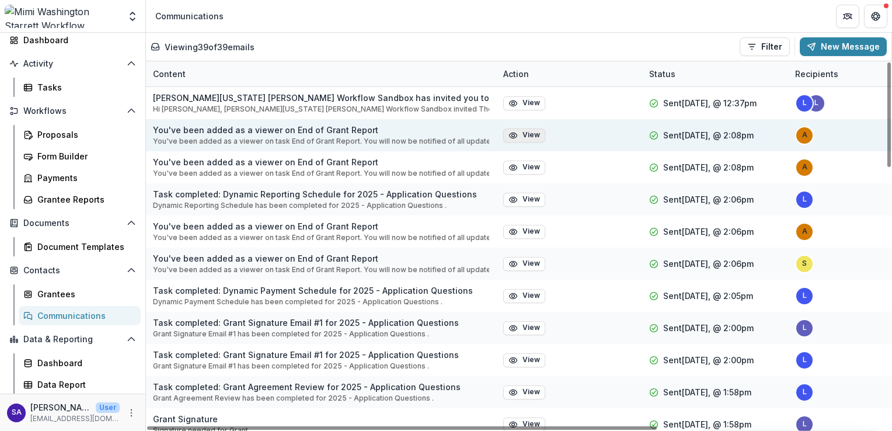
click at [532, 135] on button "View" at bounding box center [524, 135] width 42 height 14
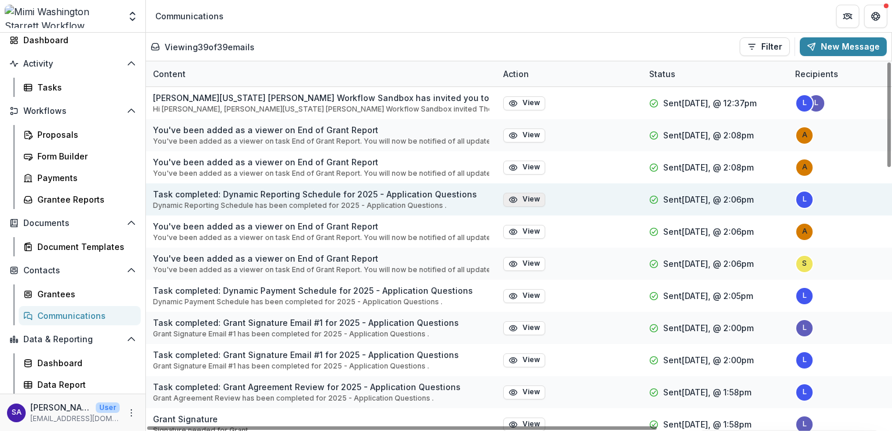
click at [523, 200] on button "View" at bounding box center [524, 200] width 42 height 14
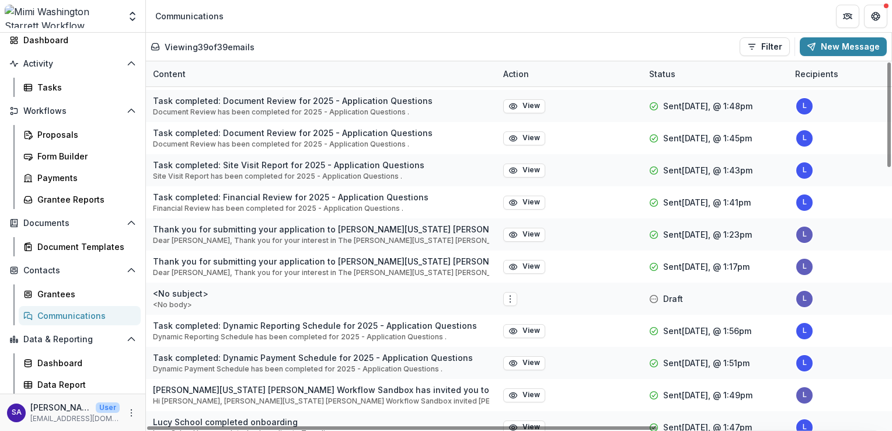
scroll to position [415, 0]
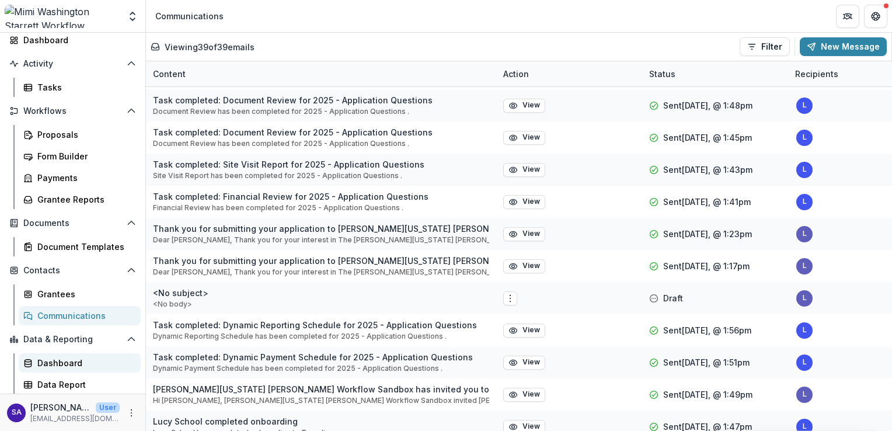
click at [67, 365] on div "Dashboard" at bounding box center [84, 363] width 94 height 12
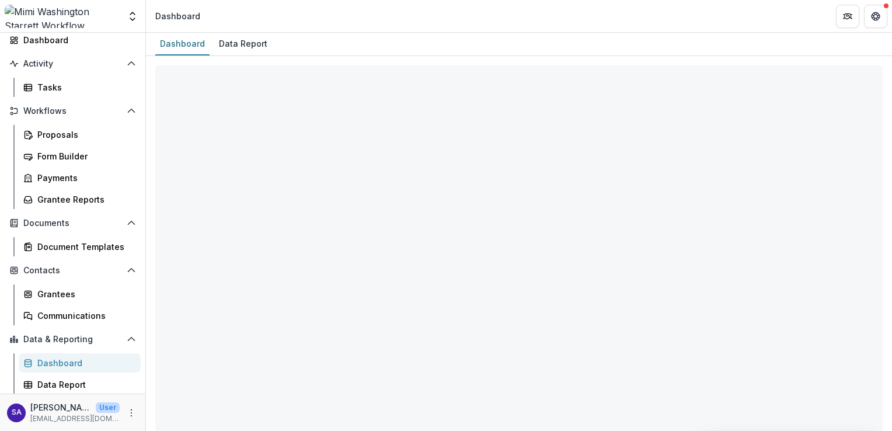
select select "**********"
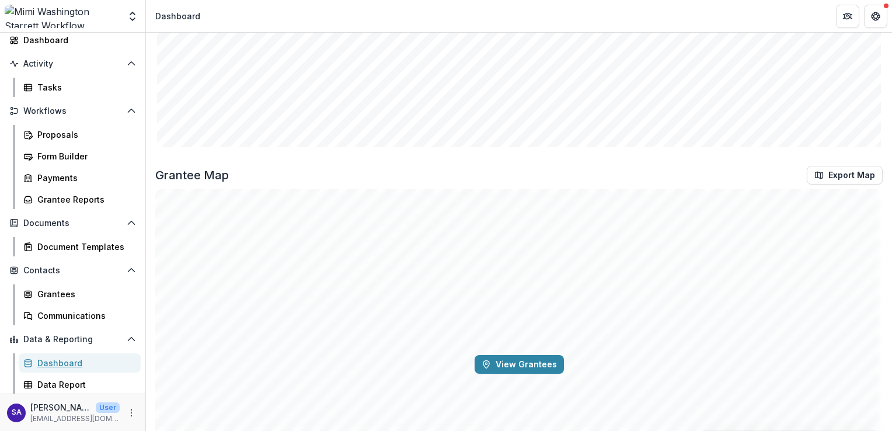
scroll to position [1332, 0]
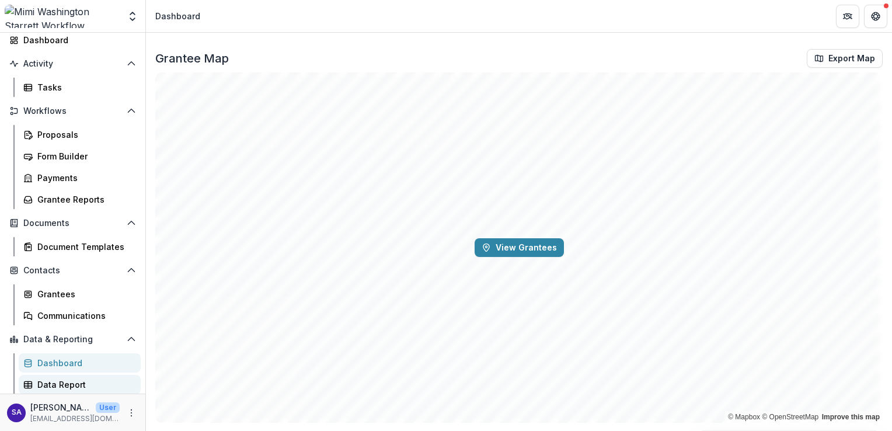
click at [79, 388] on div "Data Report" at bounding box center [84, 384] width 94 height 12
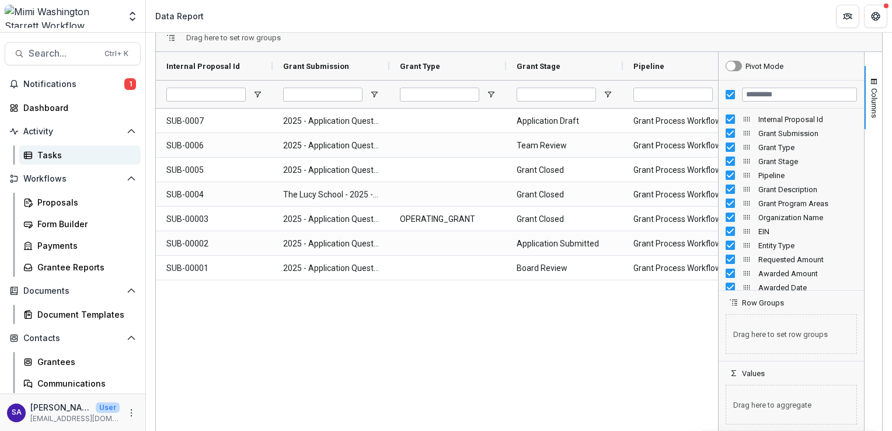
click at [46, 156] on div "Tasks" at bounding box center [84, 155] width 94 height 12
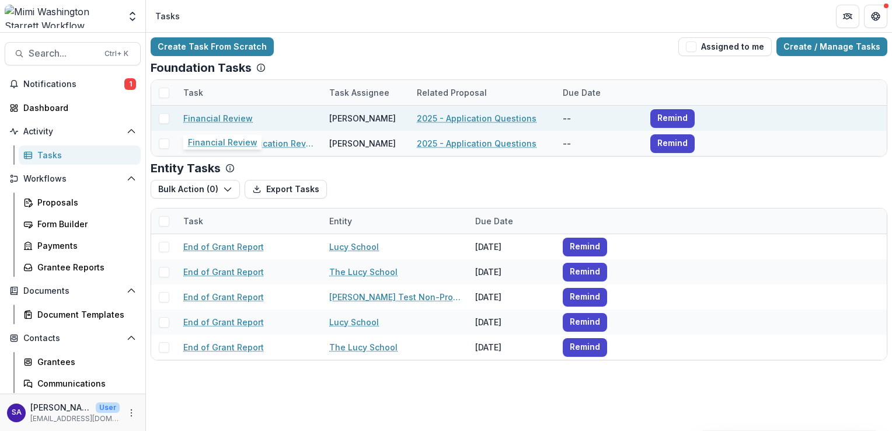
click at [232, 114] on link "Financial Review" at bounding box center [217, 118] width 69 height 12
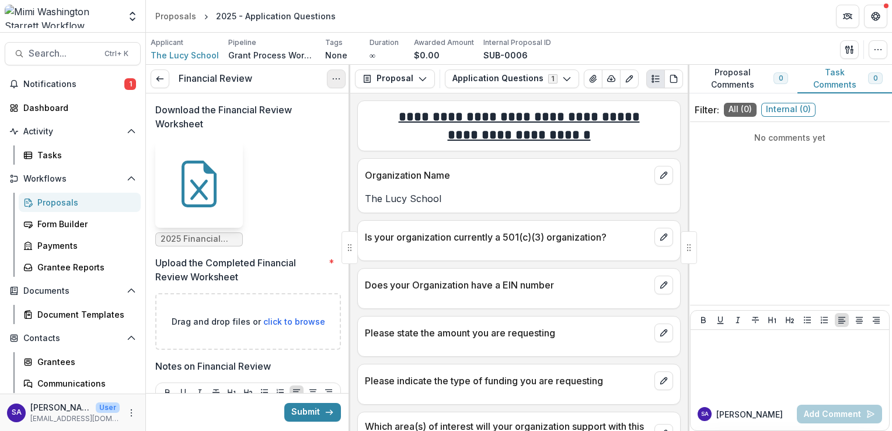
click at [337, 76] on icon "Options" at bounding box center [335, 78] width 9 height 9
click at [156, 75] on icon at bounding box center [159, 78] width 9 height 9
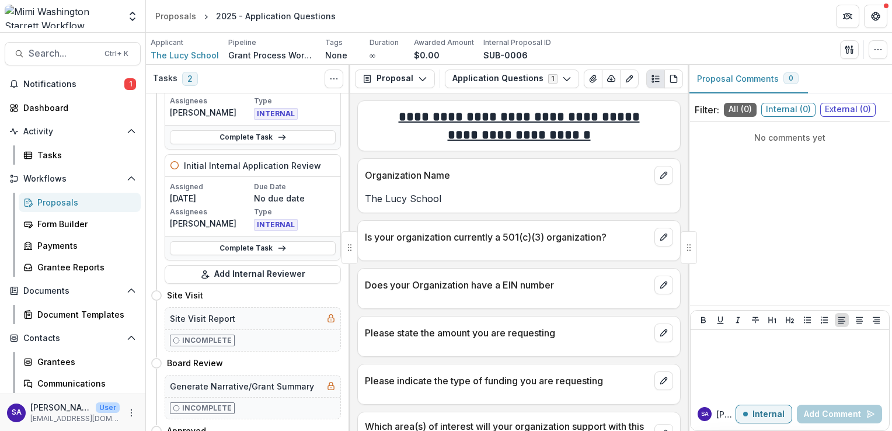
scroll to position [112, 0]
click at [261, 244] on link "Complete Task" at bounding box center [253, 248] width 166 height 14
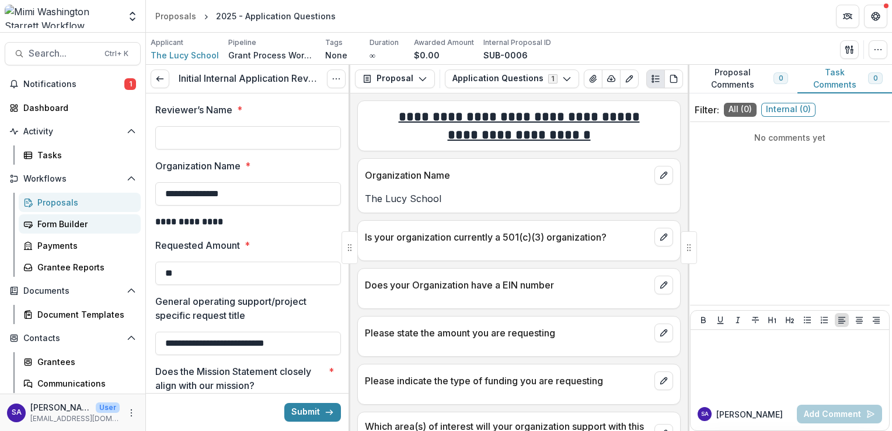
click at [70, 216] on link "Form Builder" at bounding box center [80, 223] width 122 height 19
click at [155, 78] on icon at bounding box center [159, 78] width 9 height 9
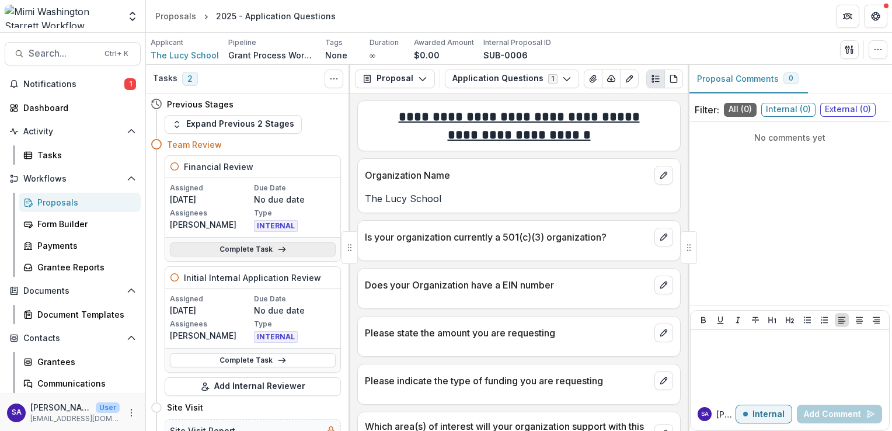
click at [268, 244] on link "Complete Task" at bounding box center [253, 249] width 166 height 14
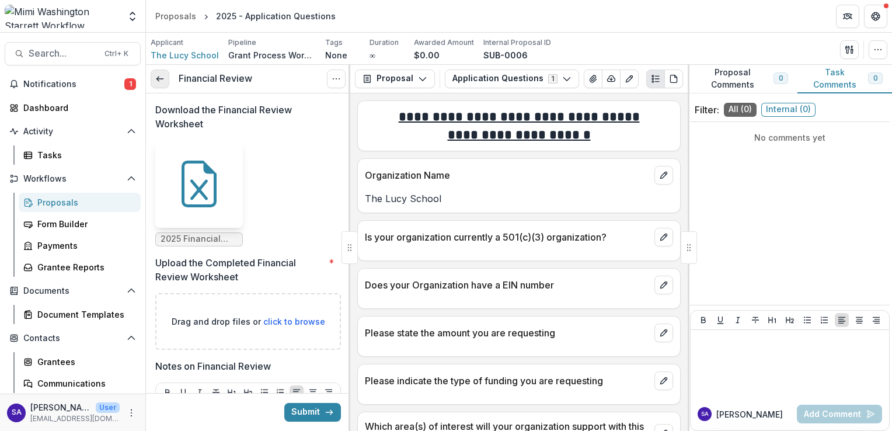
click at [161, 76] on icon at bounding box center [159, 78] width 9 height 9
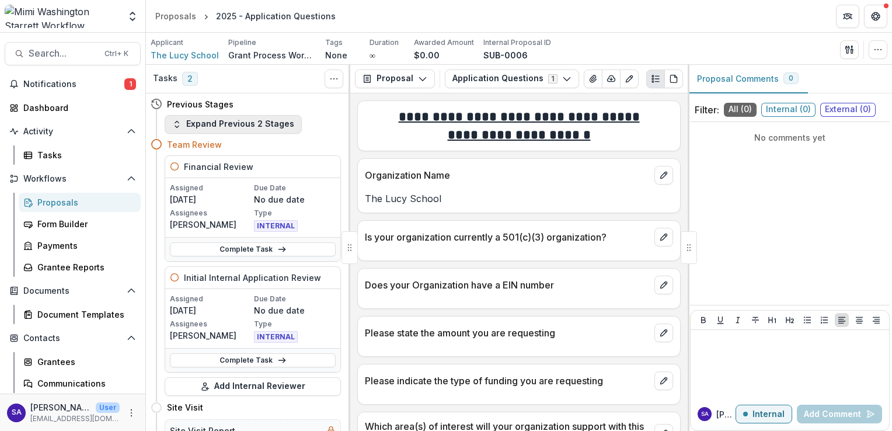
click at [272, 125] on button "Expand Previous 2 Stages" at bounding box center [233, 124] width 137 height 19
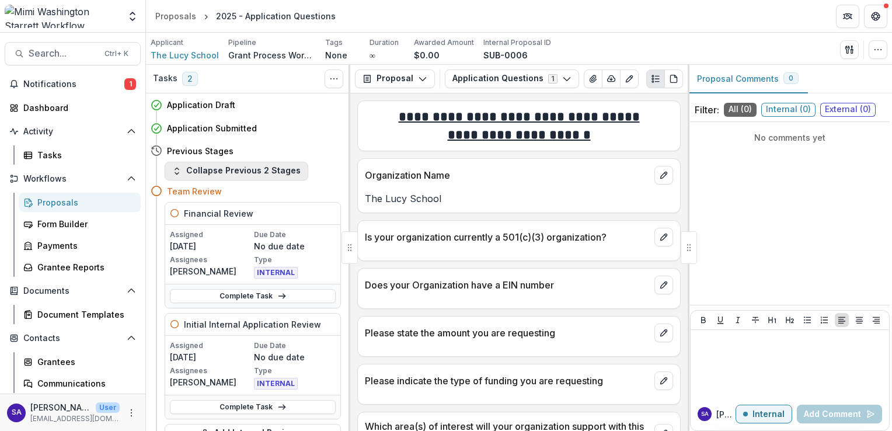
click at [261, 166] on button "Collapse Previous 2 Stages" at bounding box center [237, 171] width 144 height 19
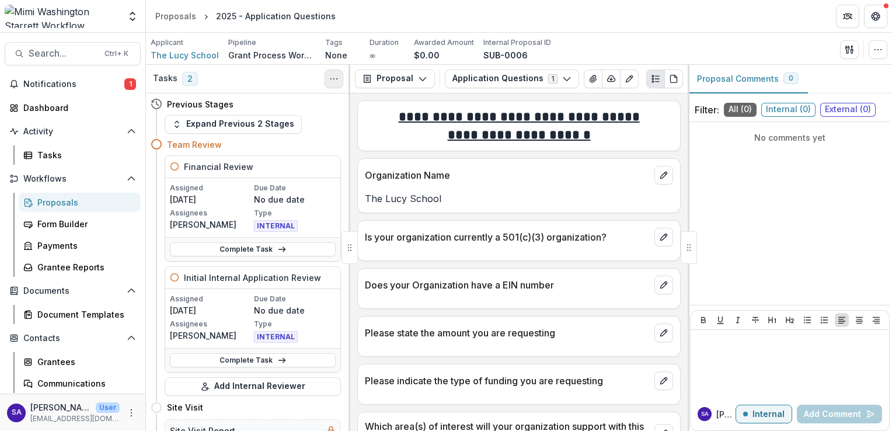
click at [331, 76] on icon "Toggle View Cancelled Tasks" at bounding box center [333, 78] width 9 height 9
click at [847, 16] on icon "Partners" at bounding box center [848, 14] width 5 height 3
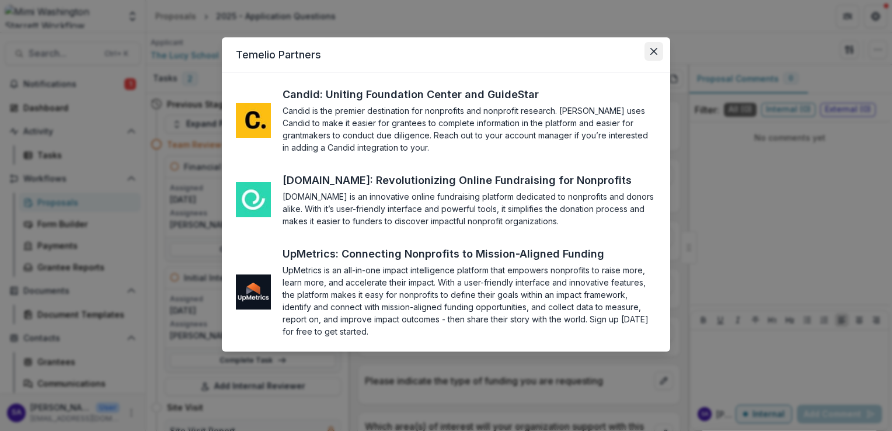
click at [653, 51] on icon "Close" at bounding box center [653, 51] width 7 height 7
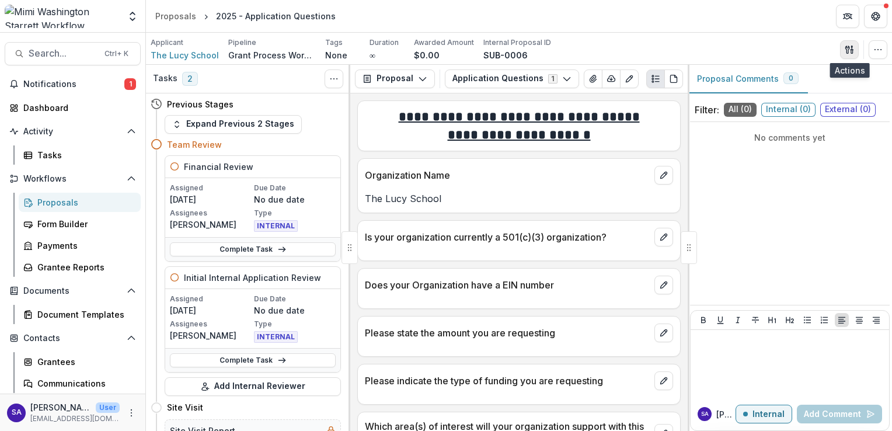
click at [840, 48] on button "button" at bounding box center [849, 49] width 19 height 19
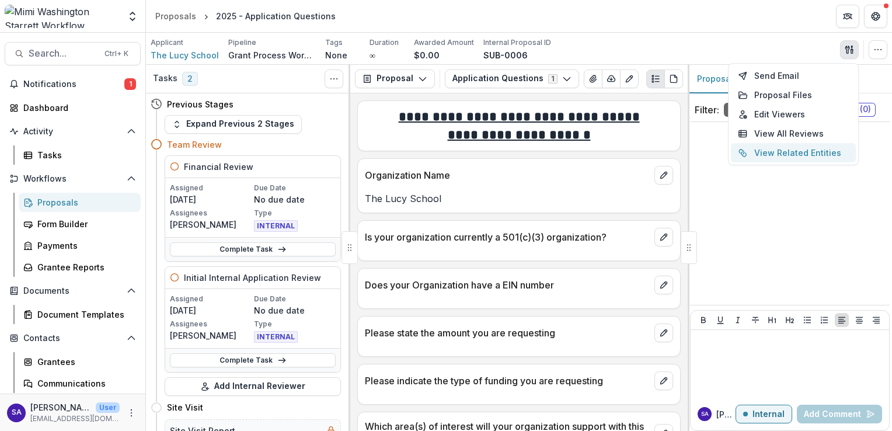
click at [793, 144] on button "View Related Entities" at bounding box center [793, 152] width 125 height 19
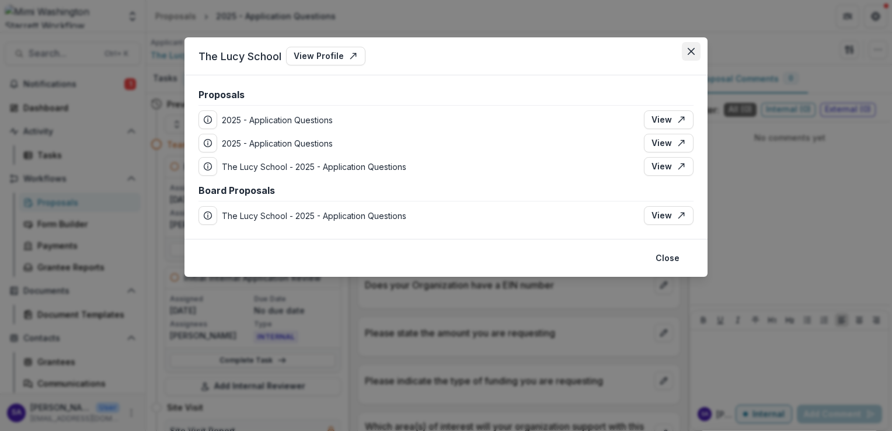
click at [691, 53] on icon "Close" at bounding box center [690, 51] width 7 height 7
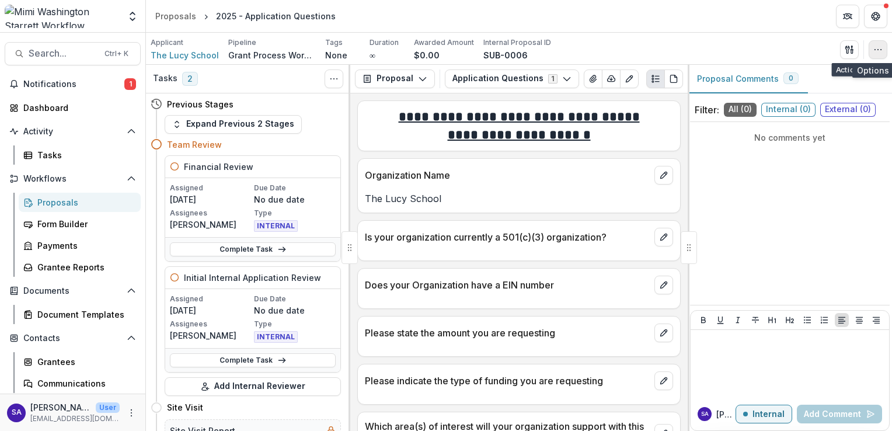
click at [877, 55] on button "button" at bounding box center [877, 49] width 19 height 19
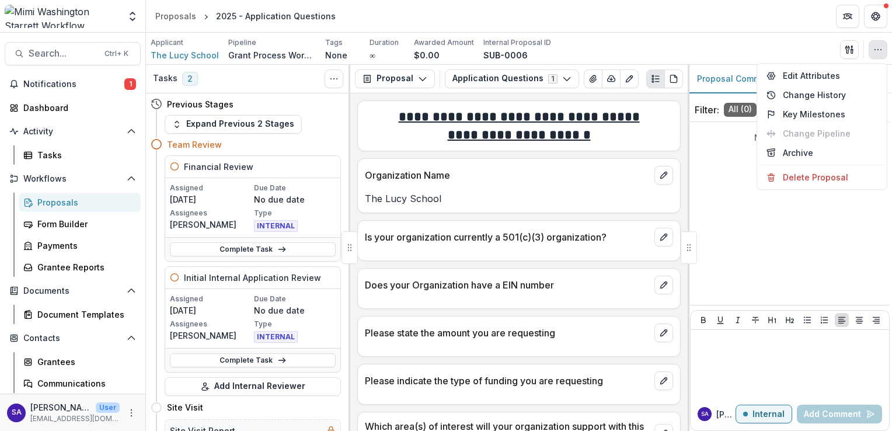
click at [628, 22] on header "Proposals 2025 - Application Questions" at bounding box center [519, 16] width 746 height 32
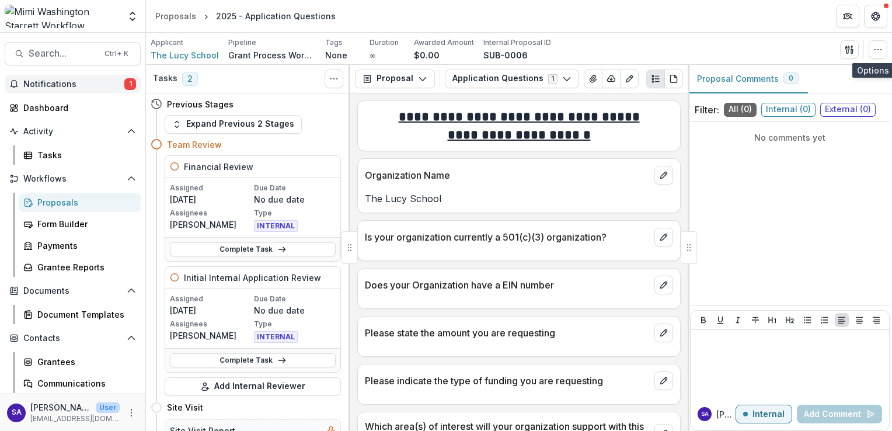
click at [55, 86] on span "Notifications" at bounding box center [73, 84] width 101 height 10
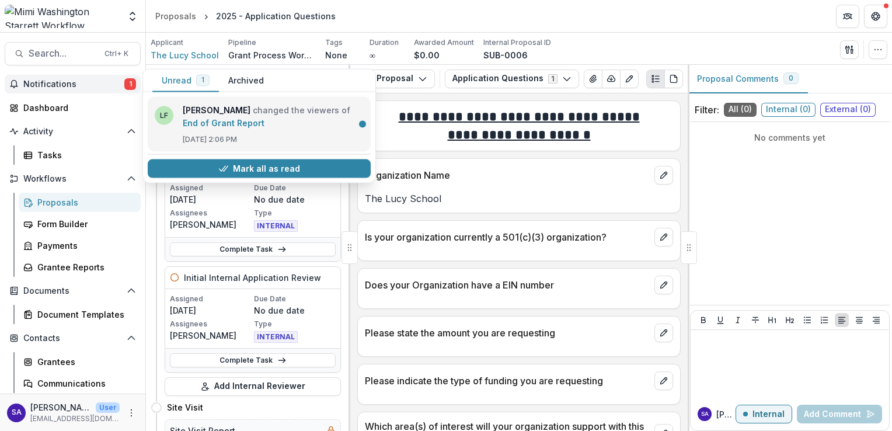
click at [215, 123] on link "End of Grant Report" at bounding box center [224, 123] width 82 height 10
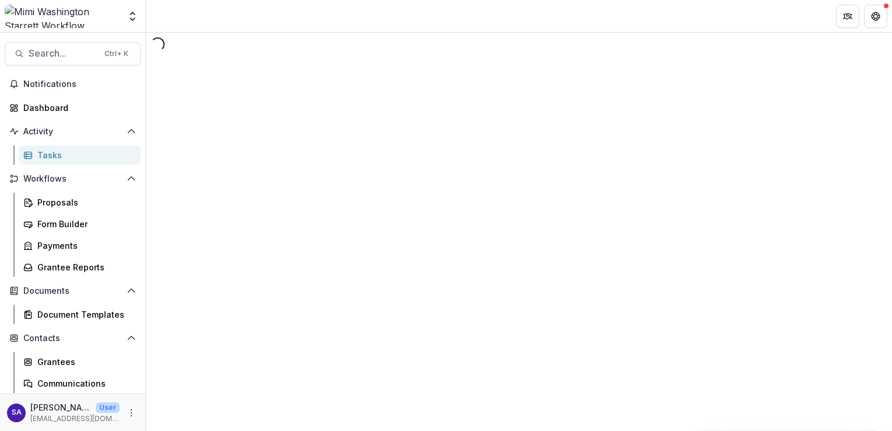
select select "********"
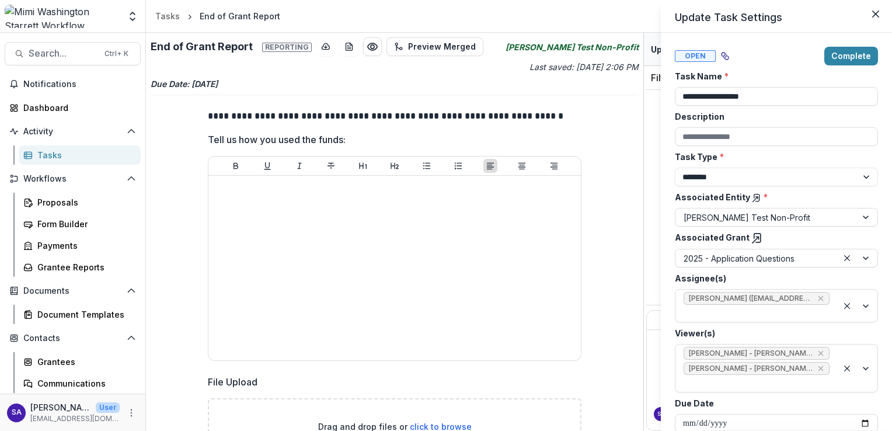
drag, startPoint x: 508, startPoint y: 139, endPoint x: 175, endPoint y: 123, distance: 333.6
click at [175, 123] on div "**********" at bounding box center [446, 215] width 892 height 431
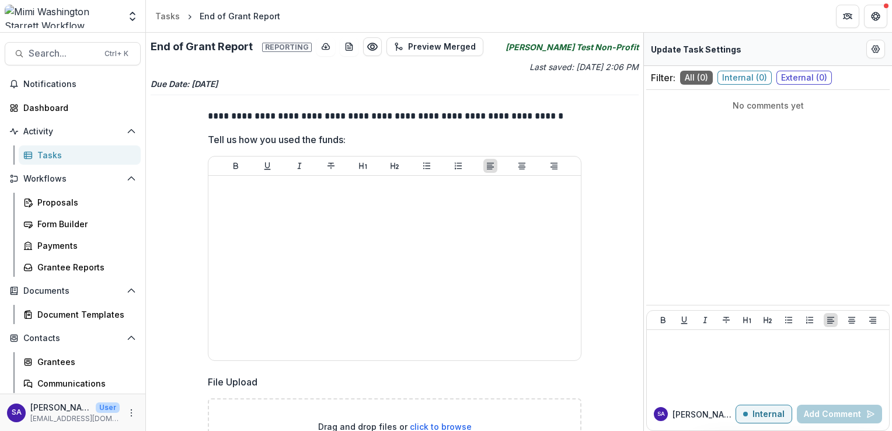
click at [175, 123] on div "**********" at bounding box center [395, 286] width 488 height 373
click at [52, 155] on div "Tasks" at bounding box center [84, 155] width 94 height 12
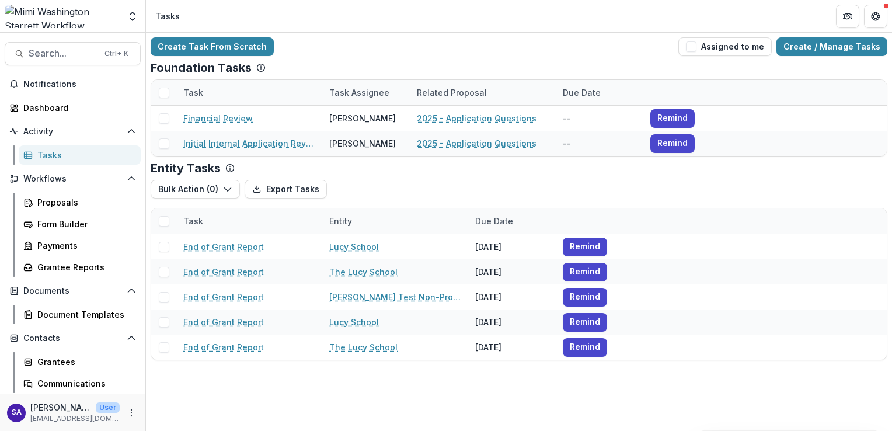
click at [60, 29] on div "Aggregate Analysis Foundations [PERSON_NAME][US_STATE] [PERSON_NAME] Workflow S…" at bounding box center [72, 18] width 145 height 27
click at [59, 25] on img at bounding box center [62, 16] width 115 height 23
